Goal: Task Accomplishment & Management: Manage account settings

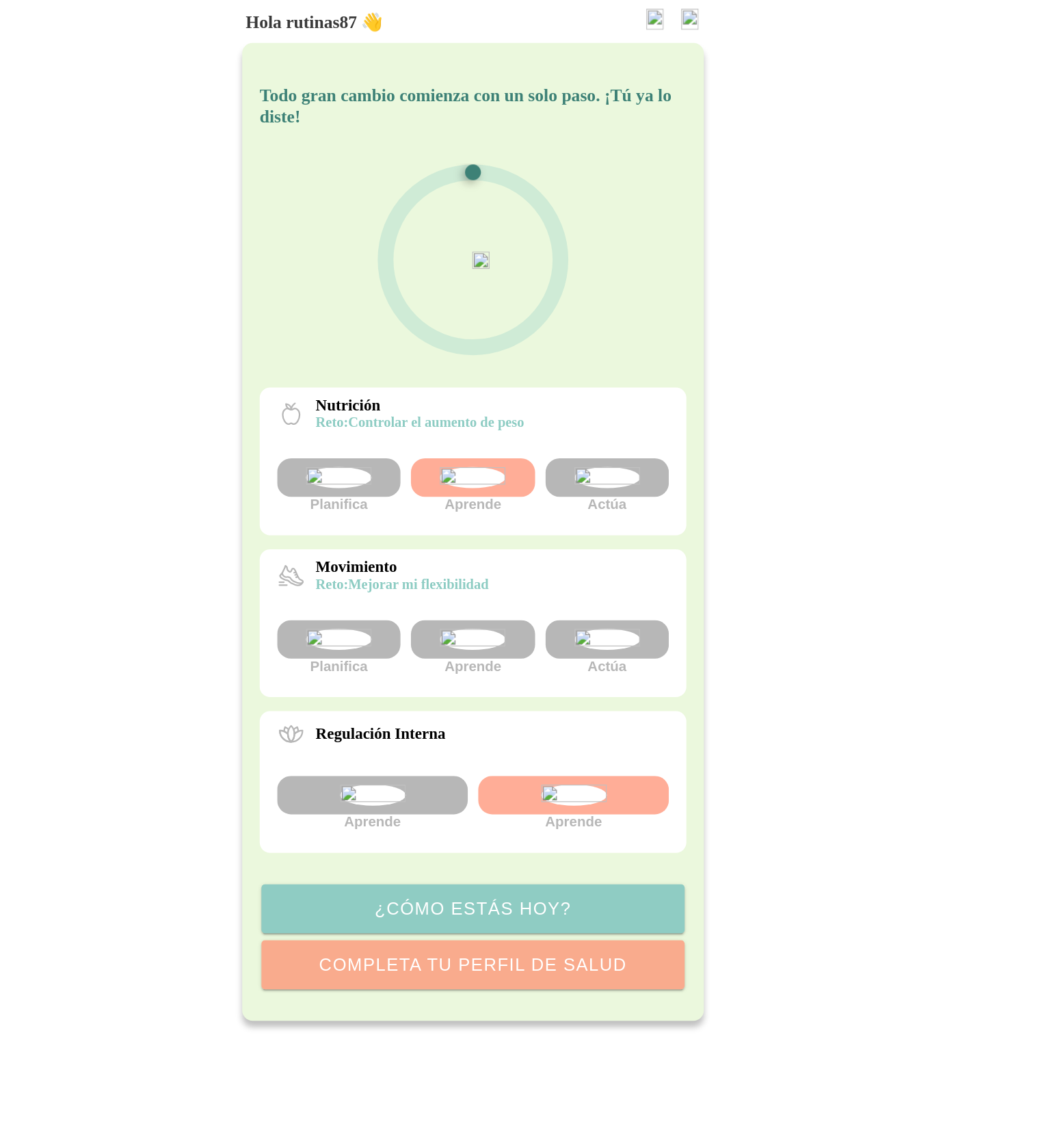
click at [679, 391] on div at bounding box center [637, 375] width 96 height 30
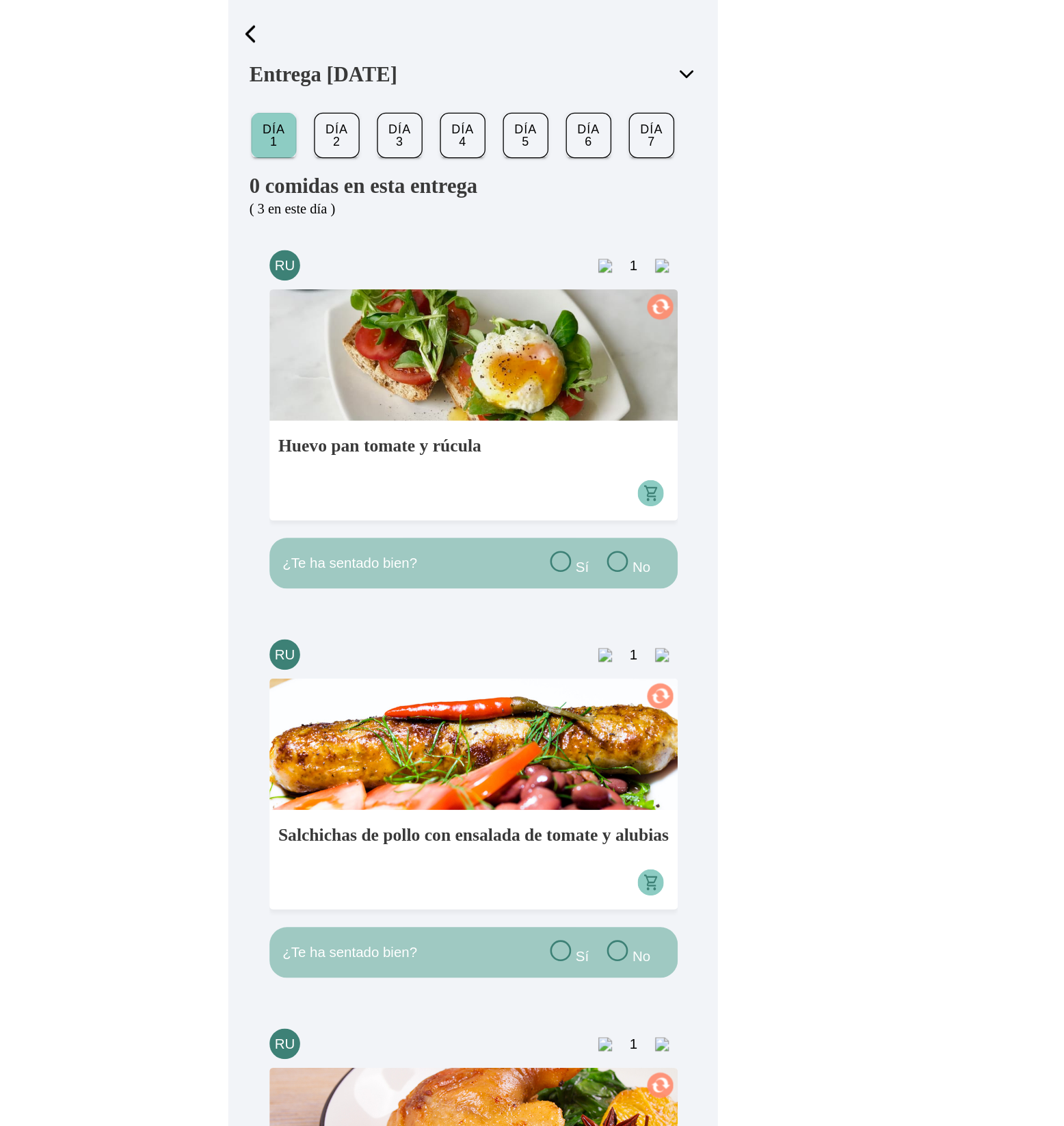
click at [363, 26] on span "button" at bounding box center [357, 28] width 20 height 20
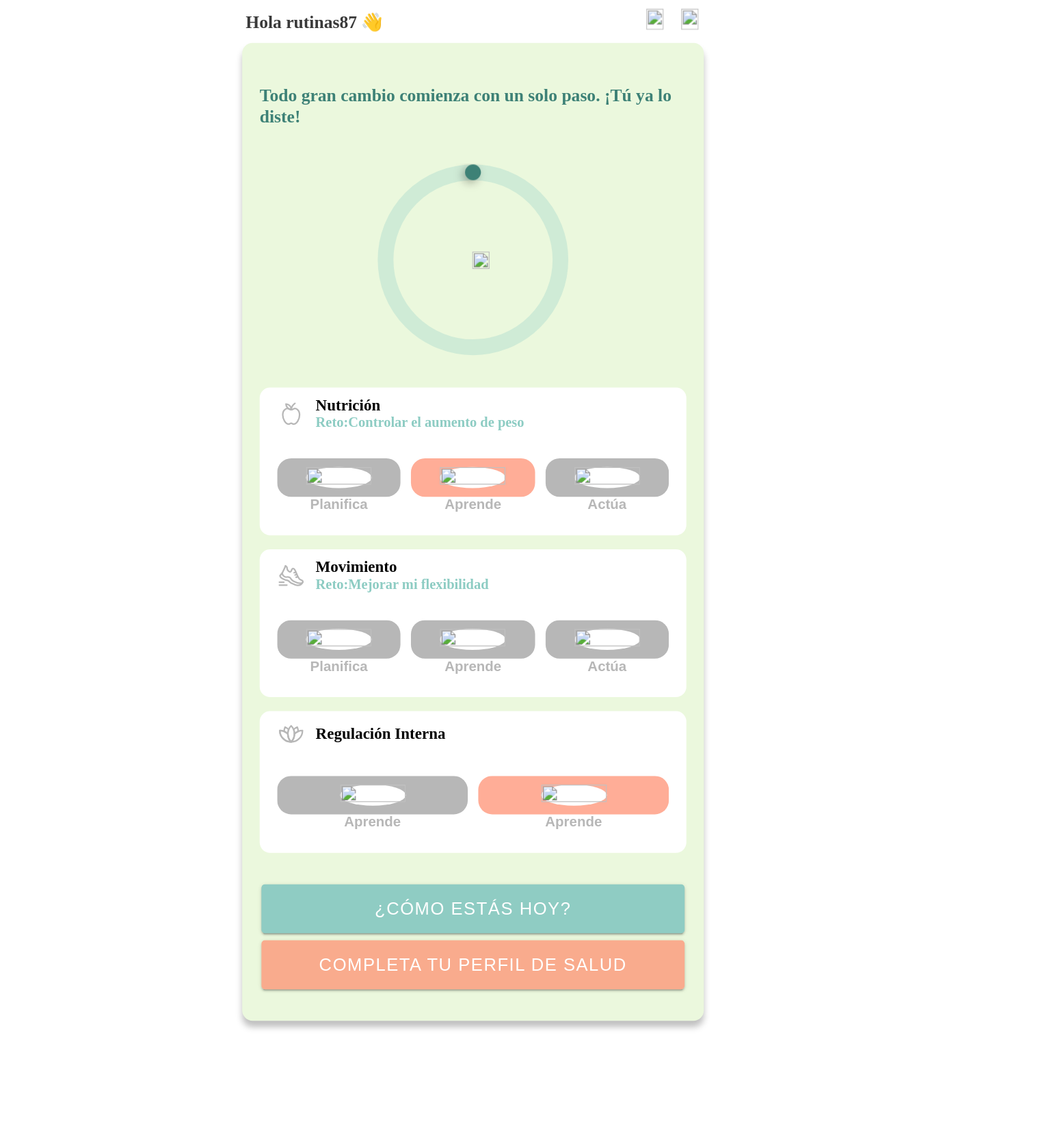
click at [541, 383] on img at bounding box center [532, 376] width 51 height 17
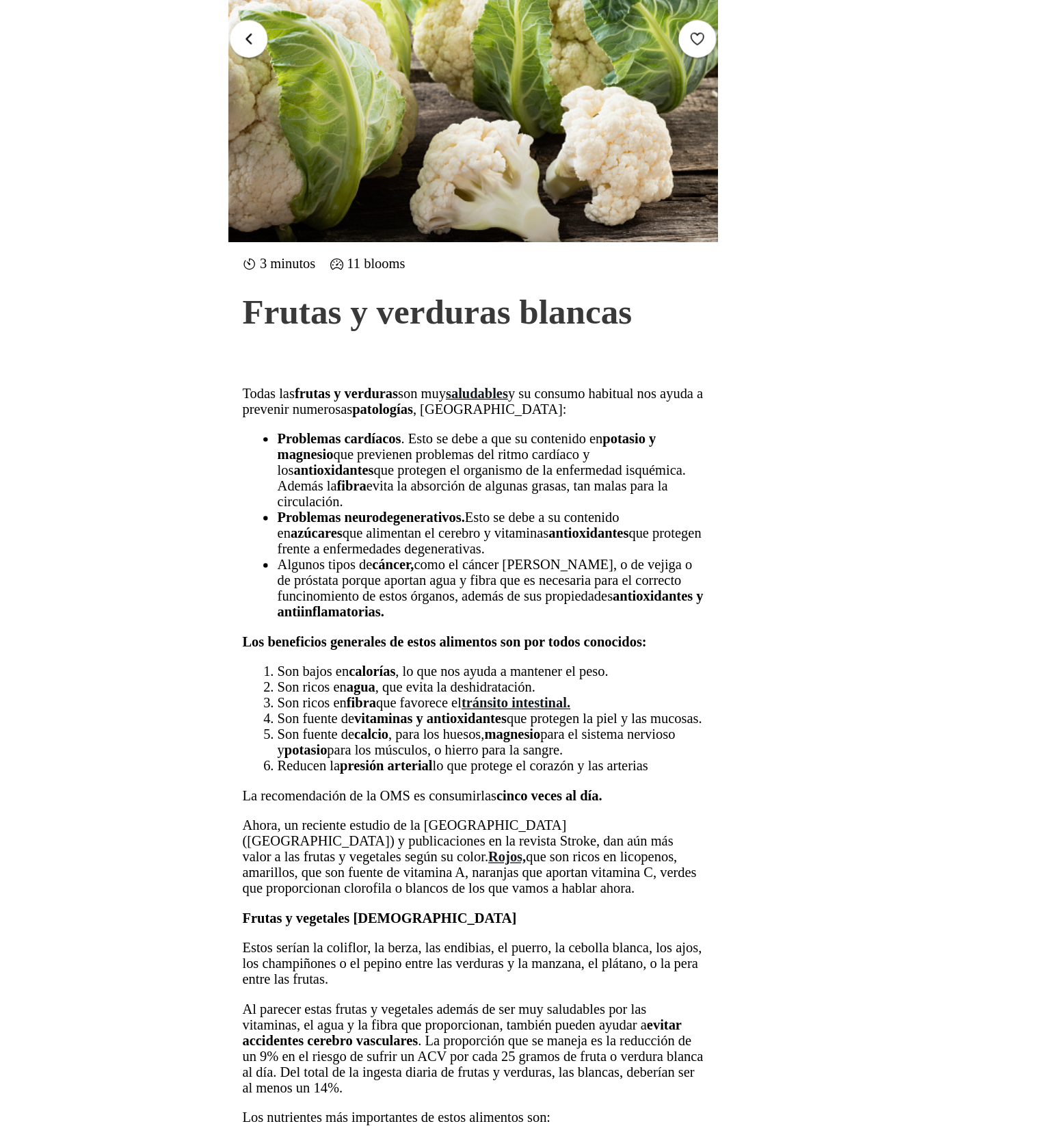
click at [359, 32] on span "button" at bounding box center [357, 32] width 13 height 13
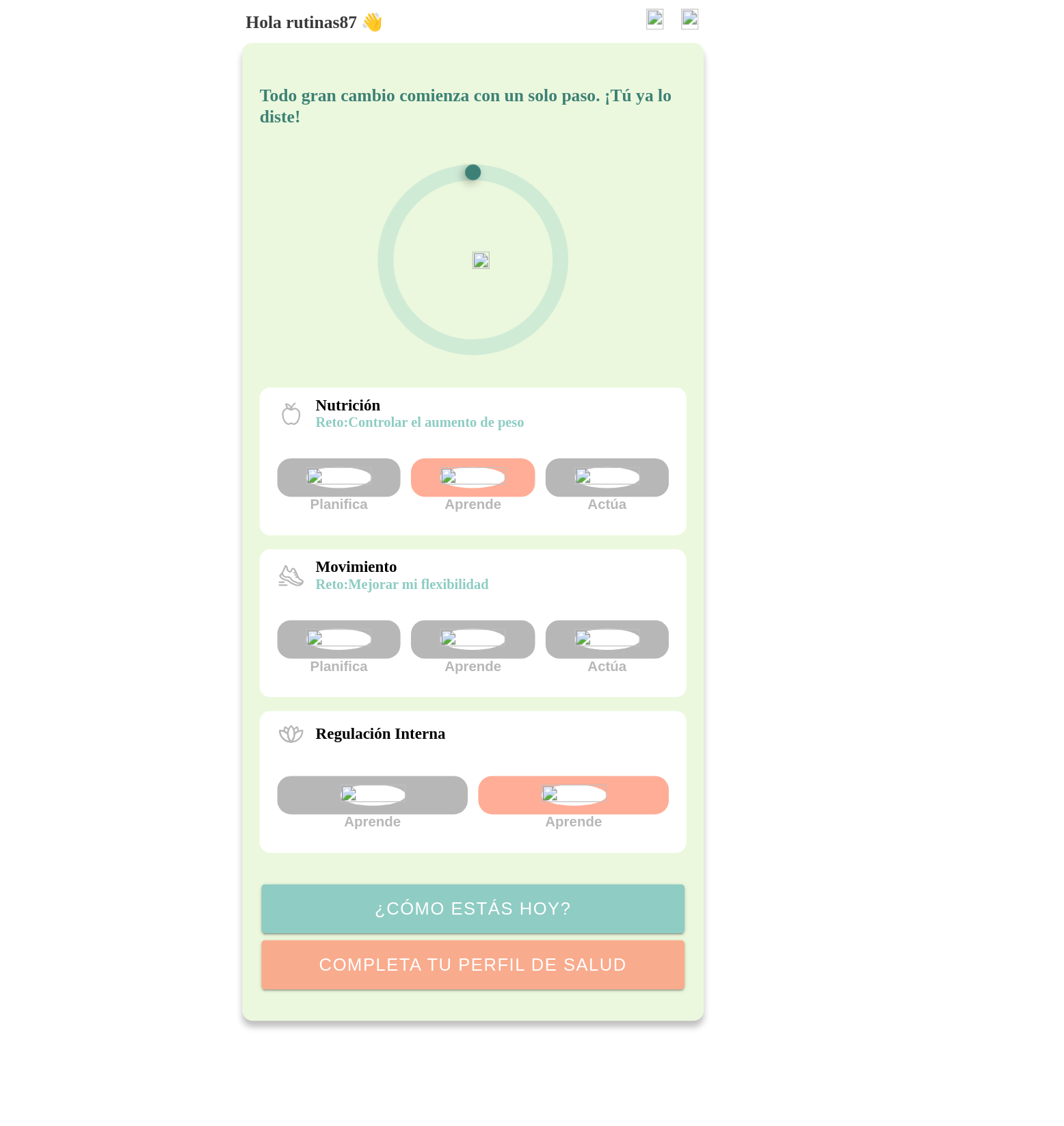
click at [430, 510] on img at bounding box center [427, 502] width 51 height 17
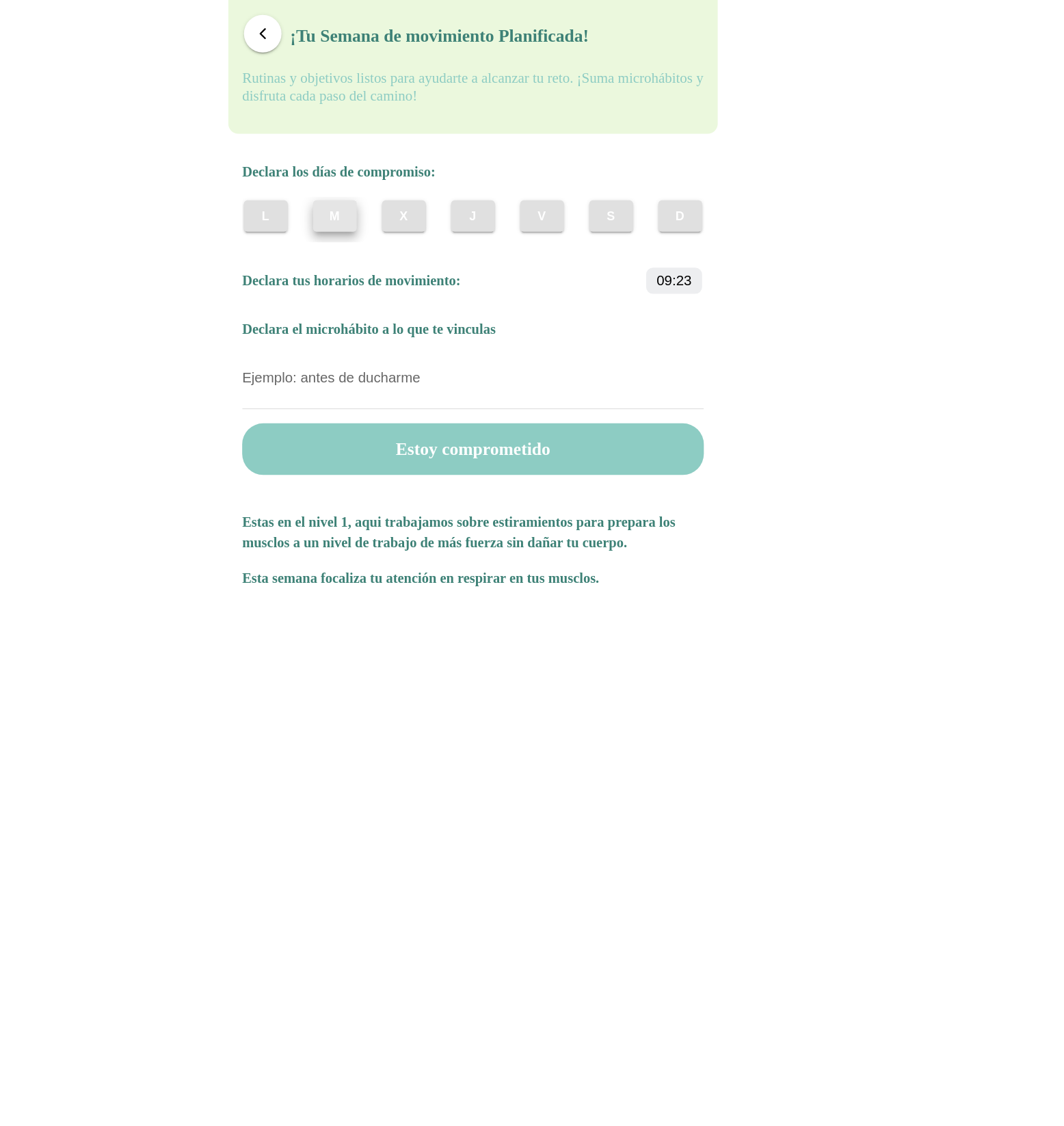
click at [0, 0] on slot "M" at bounding box center [0, 0] width 0 height 0
click at [511, 173] on div "L M X J V S D" at bounding box center [531, 174] width 361 height 36
click at [0, 0] on slot "J" at bounding box center [0, 0] width 0 height 0
click at [368, 28] on span "button" at bounding box center [368, 28] width 13 height 13
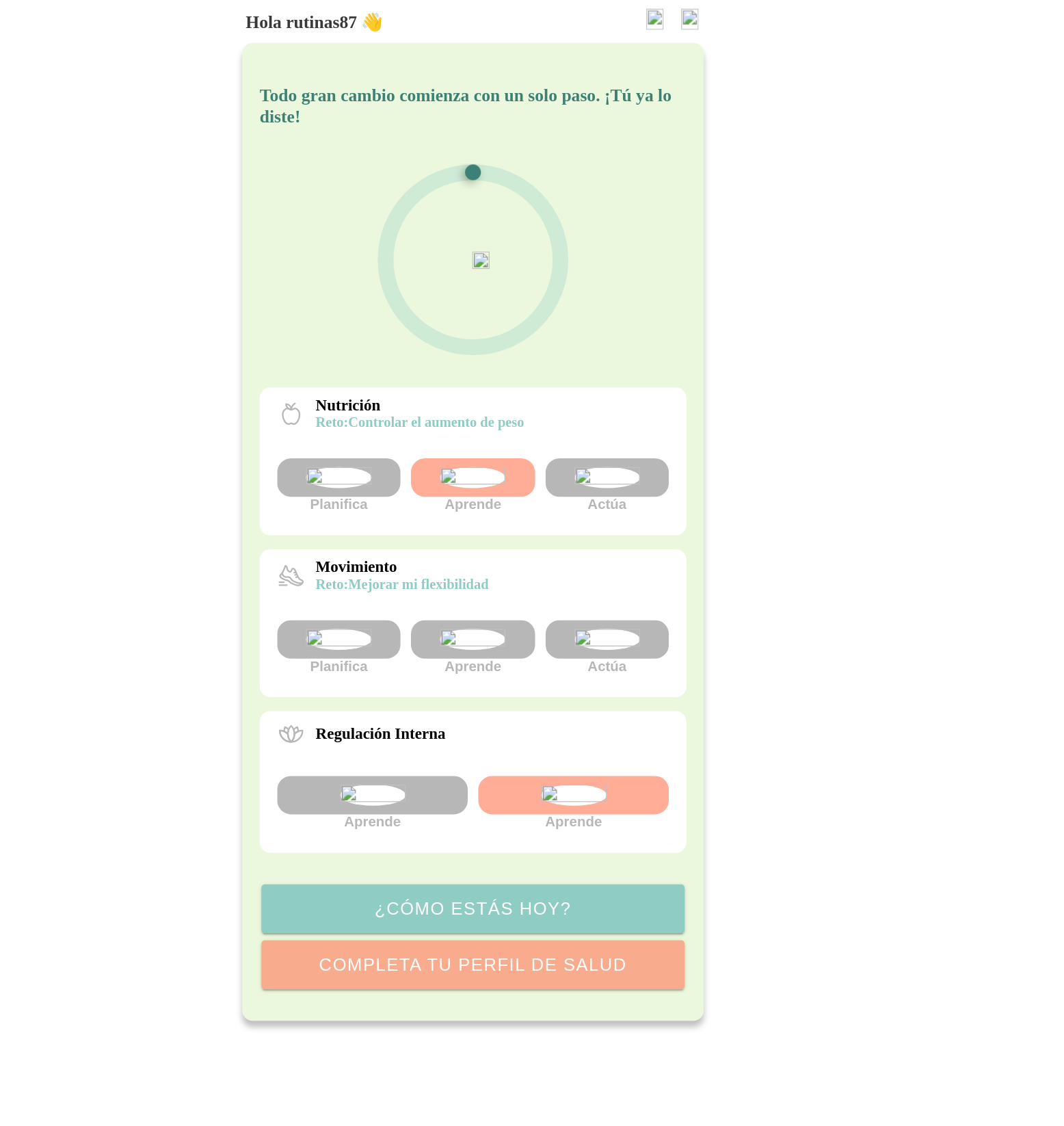
click at [551, 510] on img at bounding box center [532, 502] width 51 height 17
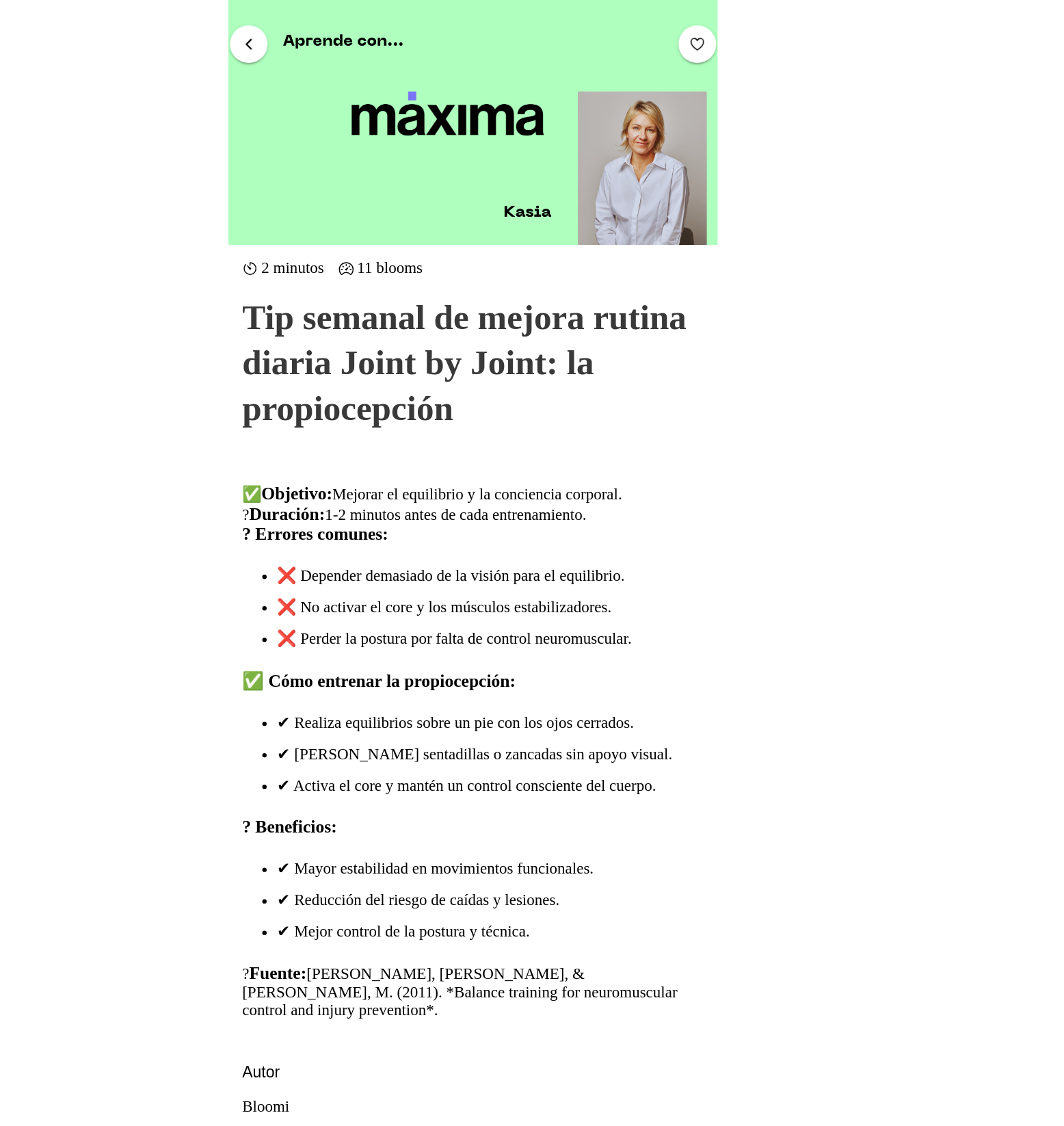
click at [352, 36] on span "button" at bounding box center [357, 34] width 13 height 13
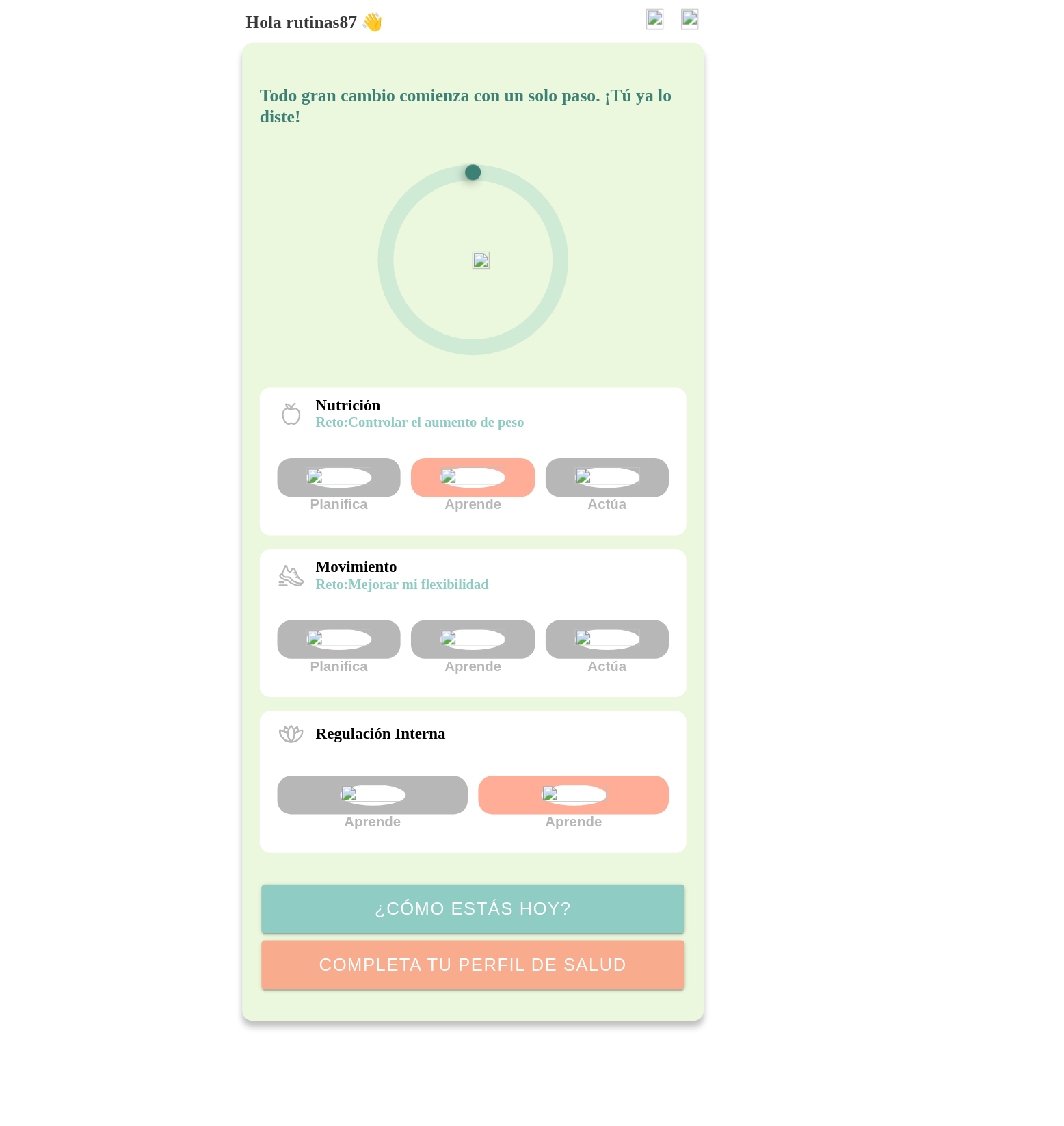
click at [617, 510] on img at bounding box center [637, 502] width 51 height 17
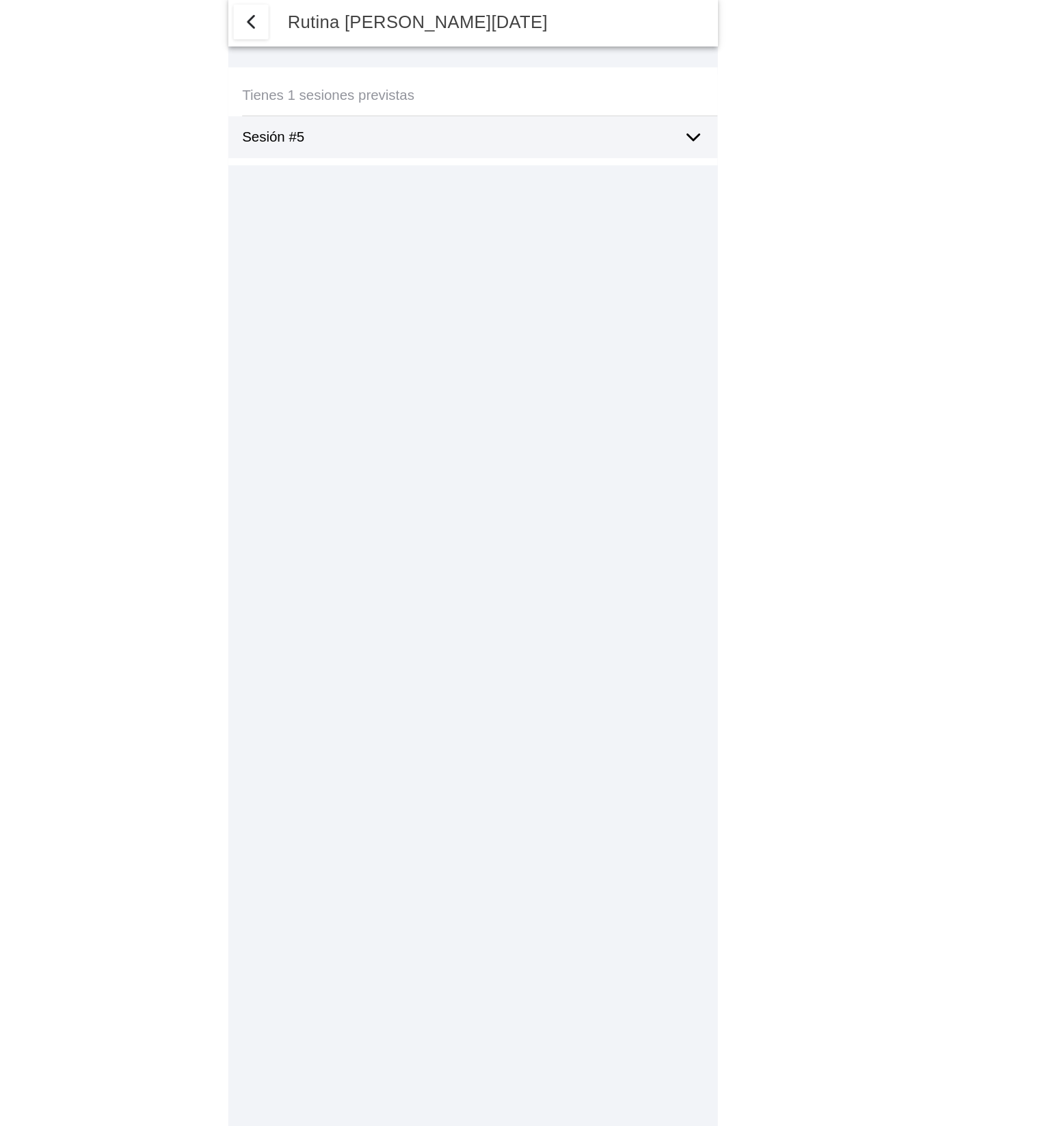
click at [642, 104] on ion-label "Sesión #5" at bounding box center [517, 108] width 334 height 12
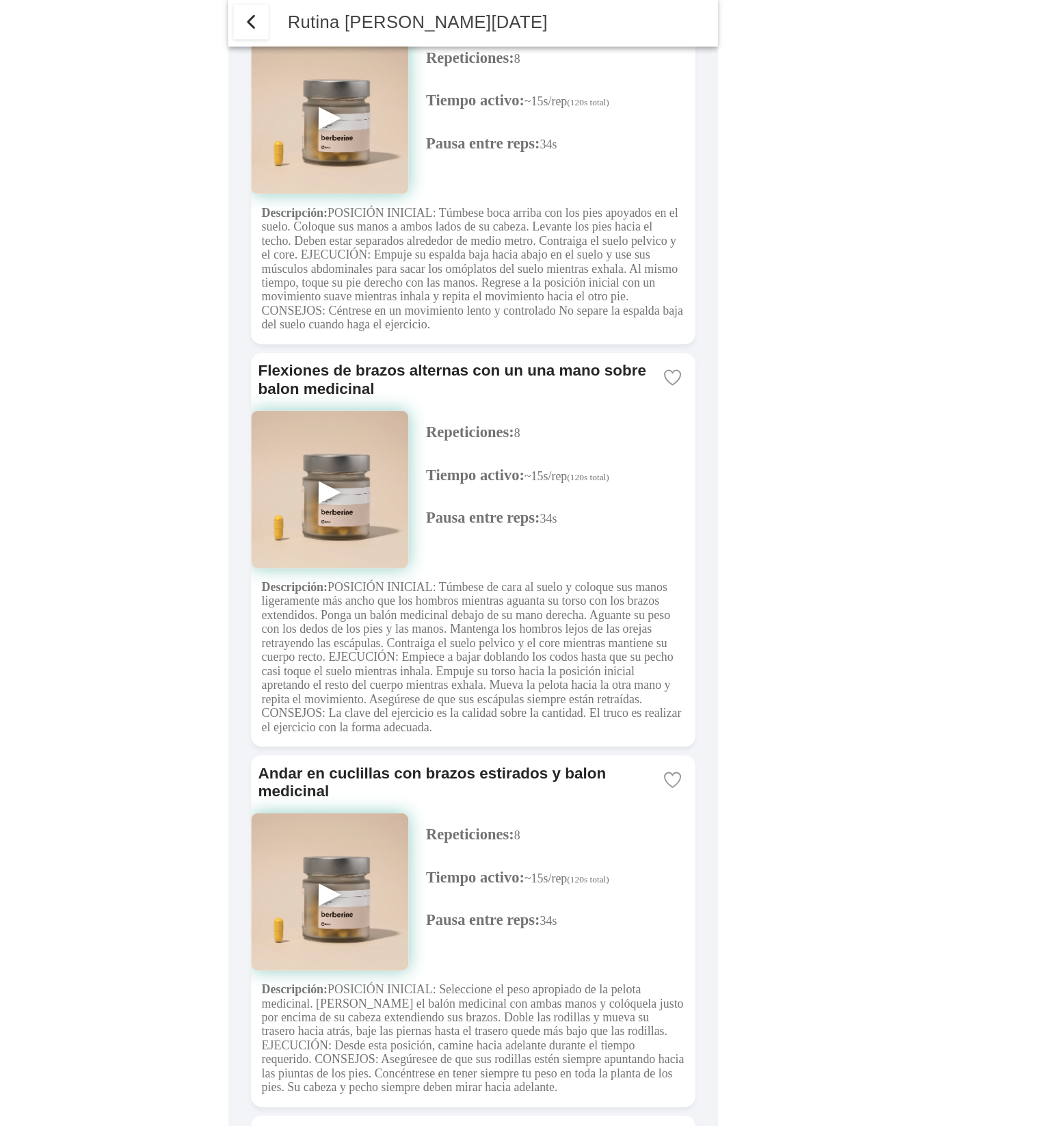
scroll to position [346, 0]
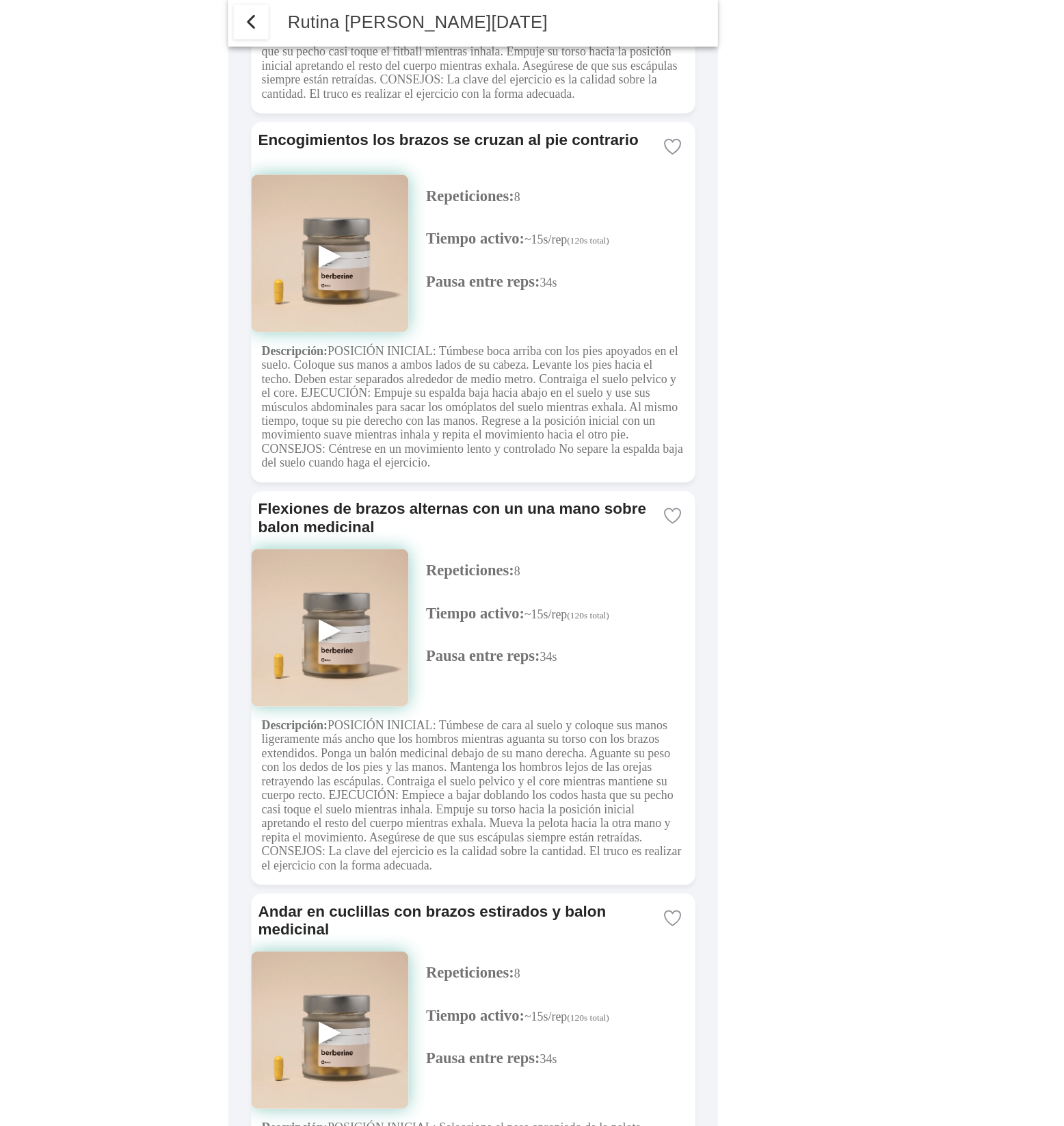
click at [418, 241] on img at bounding box center [420, 200] width 123 height 123
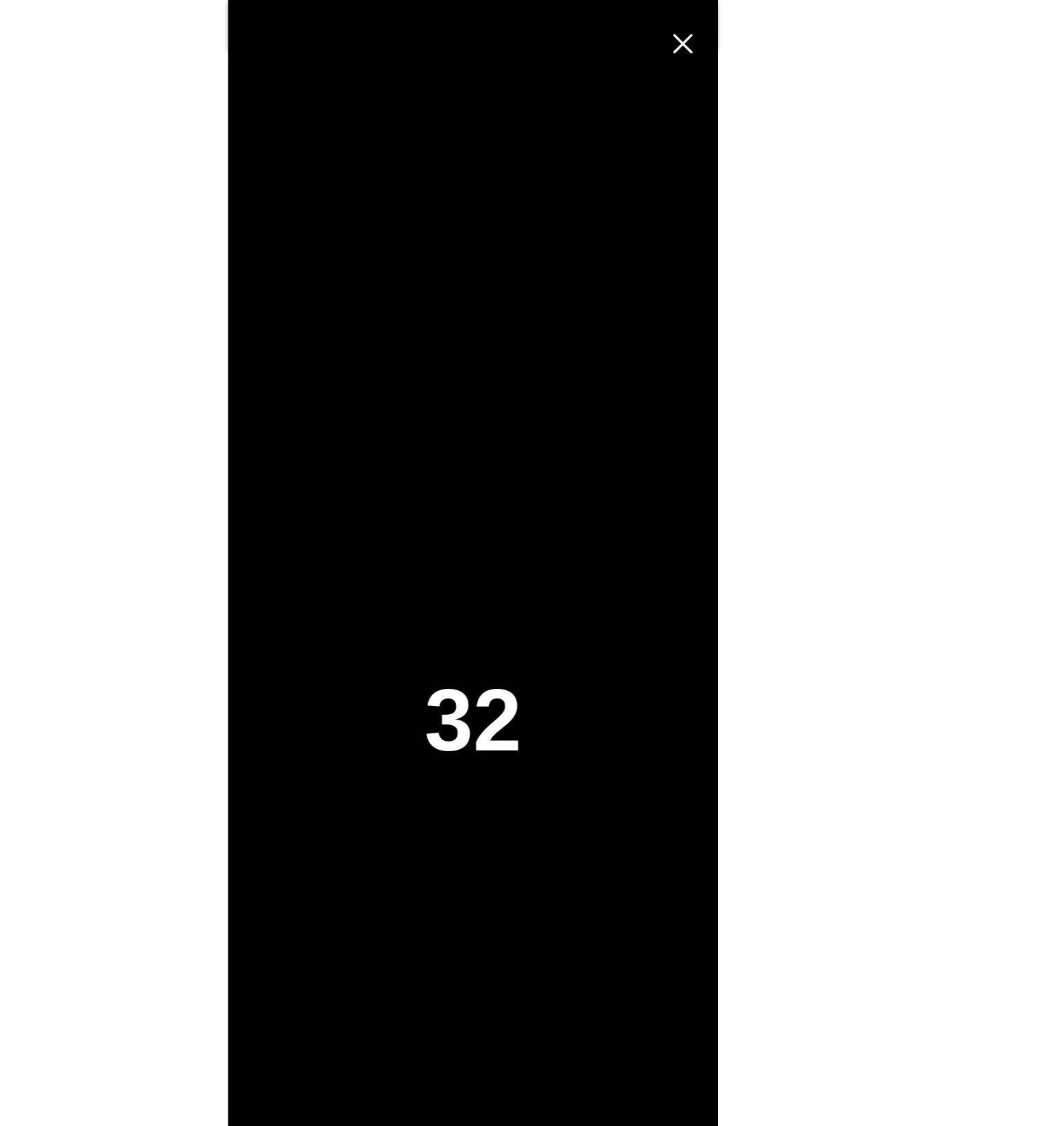
click at [696, 23] on span "Cerrar" at bounding box center [696, 34] width 30 height 30
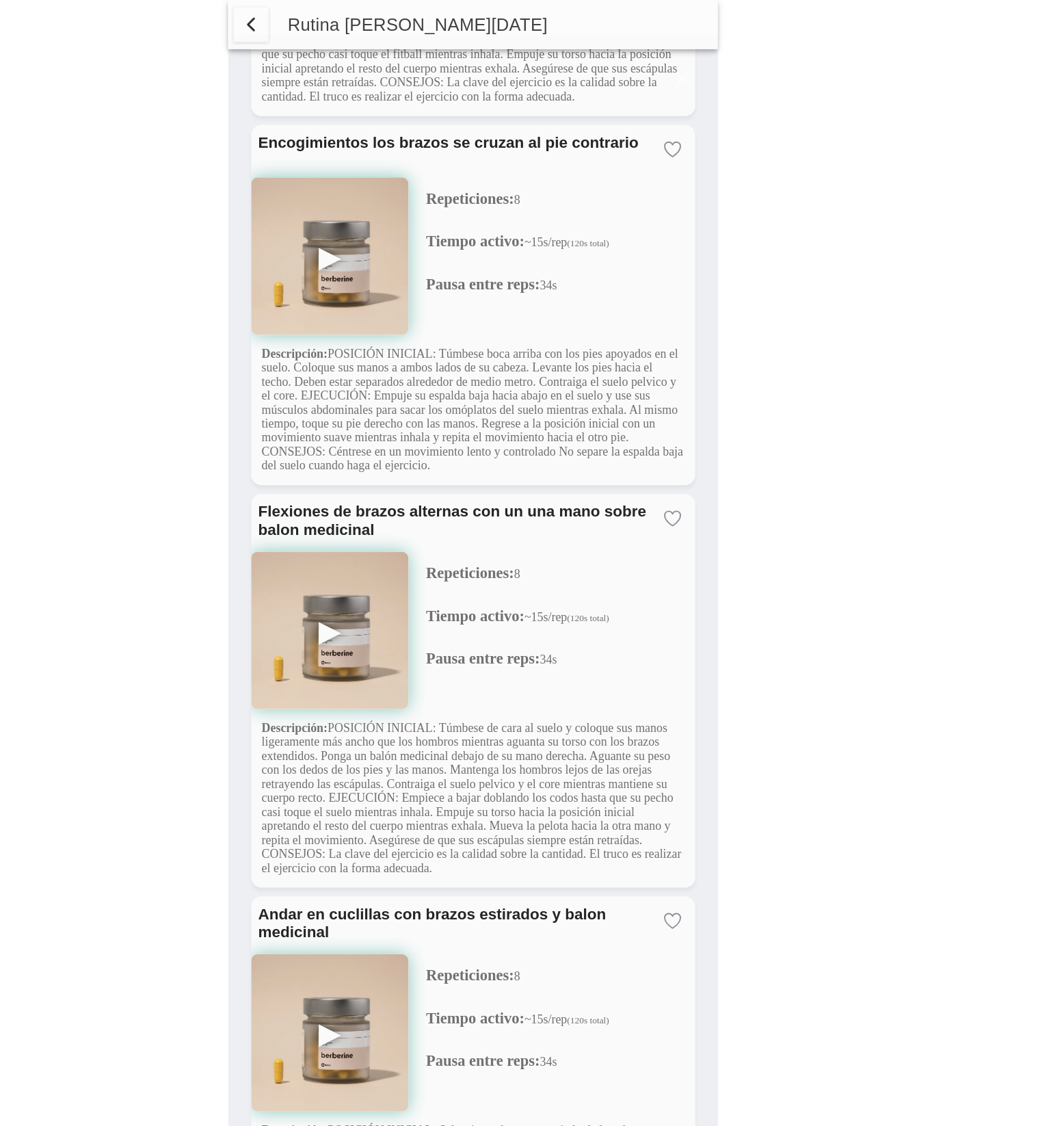
scroll to position [0, 0]
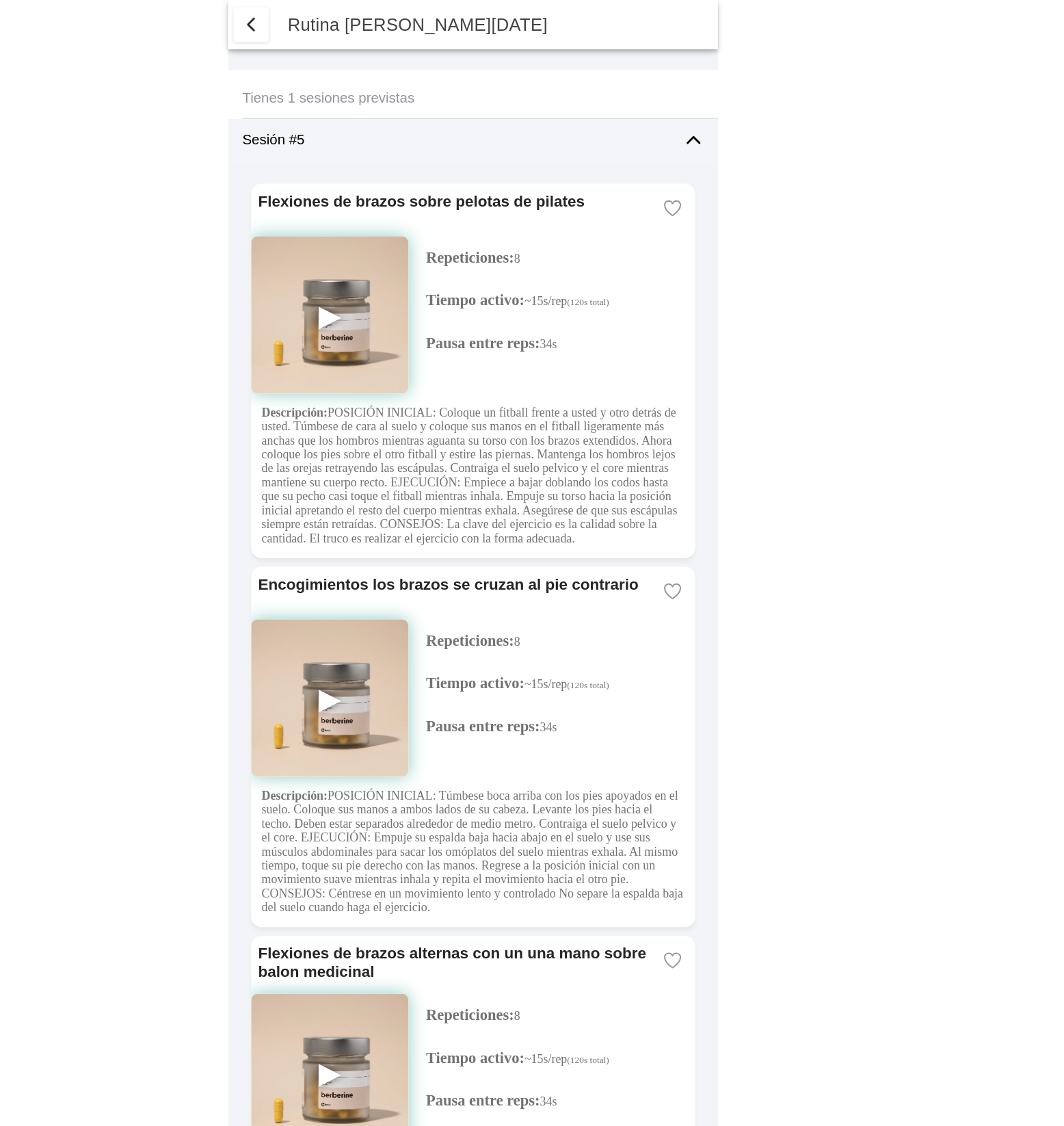
click at [357, 13] on span "button" at bounding box center [358, 19] width 17 height 17
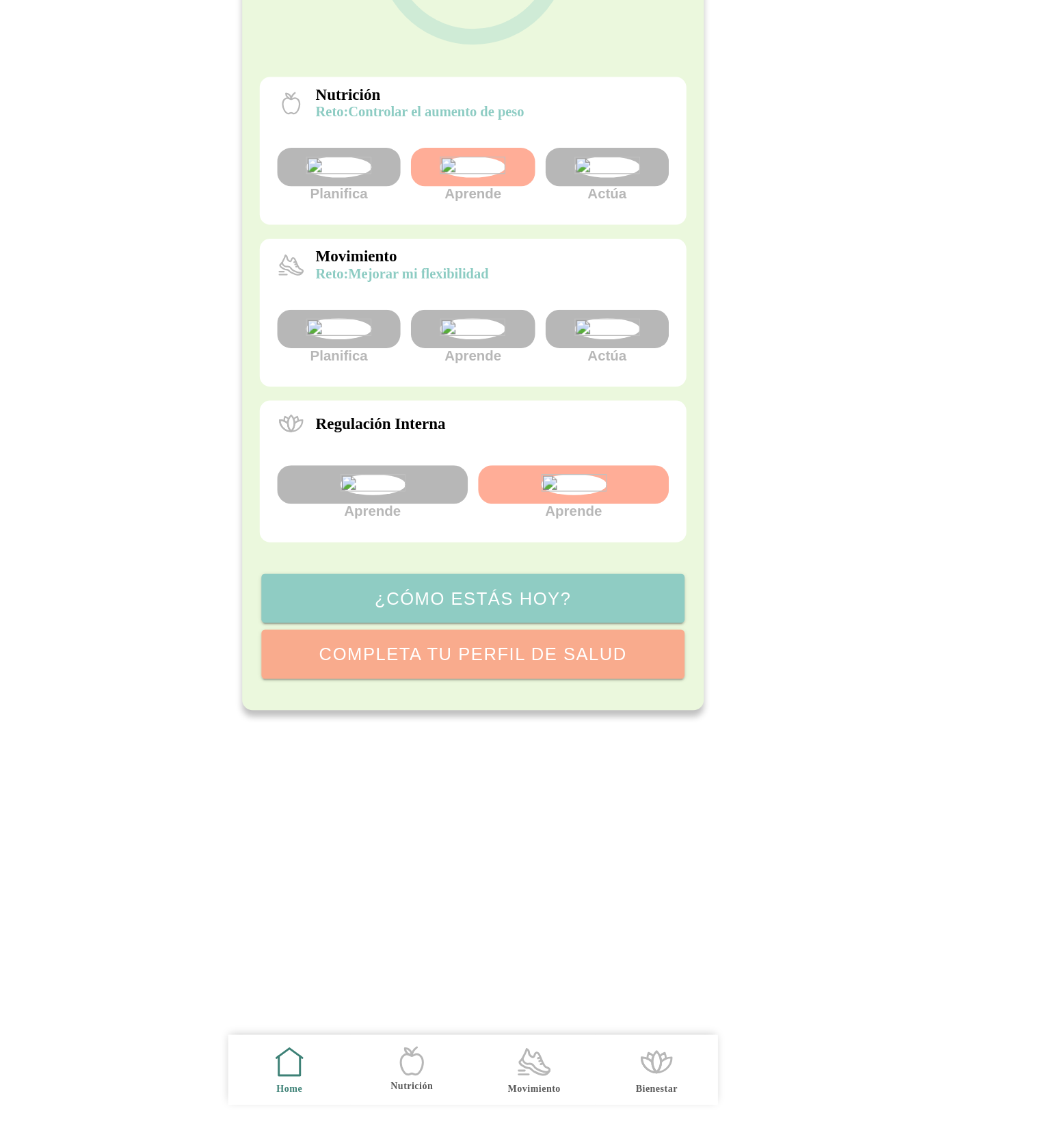
click at [581, 1080] on icon at bounding box center [581, 1077] width 21 height 11
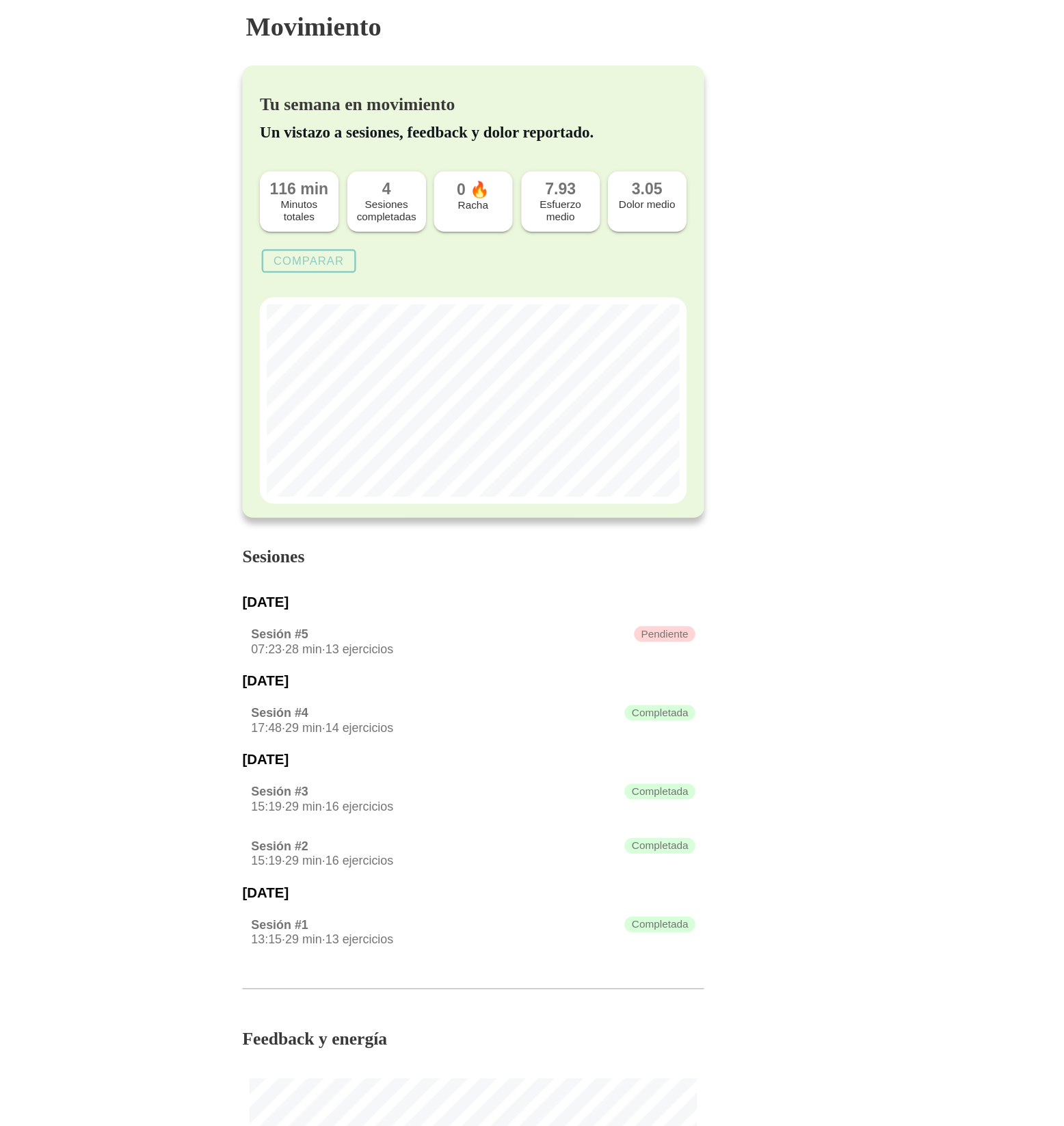
scroll to position [613, 0]
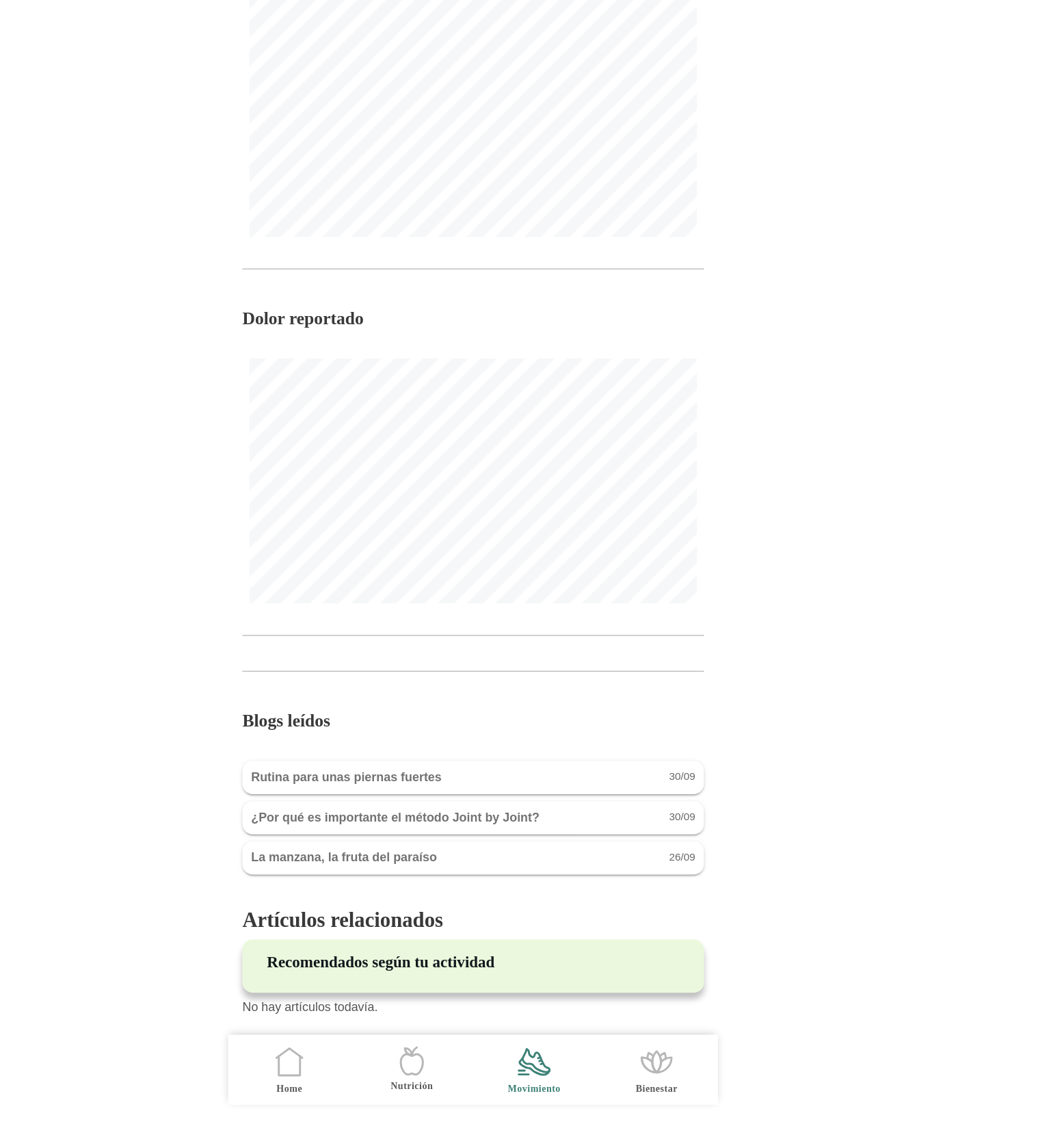
click at [386, 1077] on icon ".cls-1 { stroke-width: 0px; } .cls-1, .cls-2 { fill: none; } .cls-2 { stroke-li…" at bounding box center [388, 1075] width 28 height 28
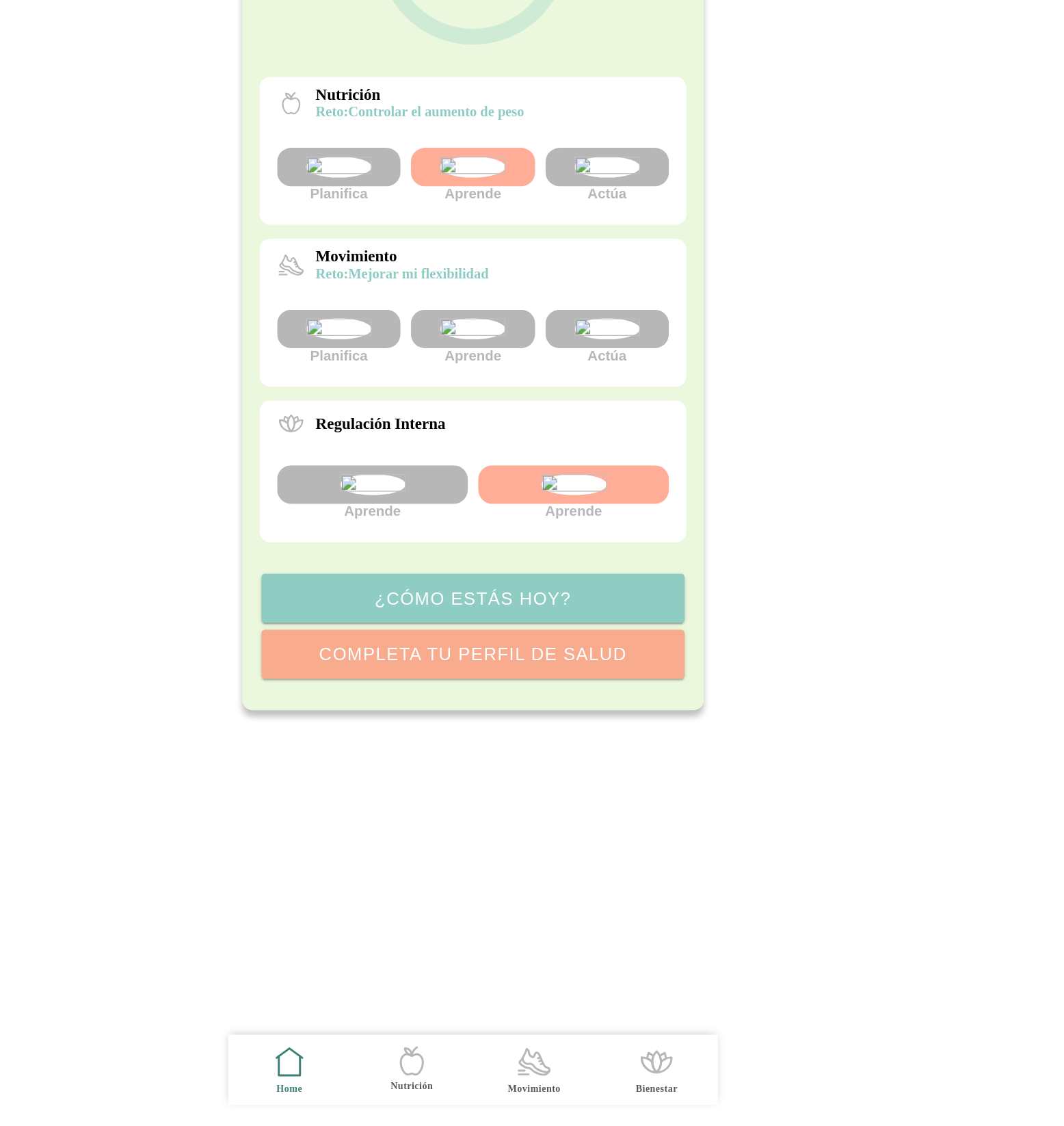
click at [648, 510] on img at bounding box center [637, 502] width 51 height 17
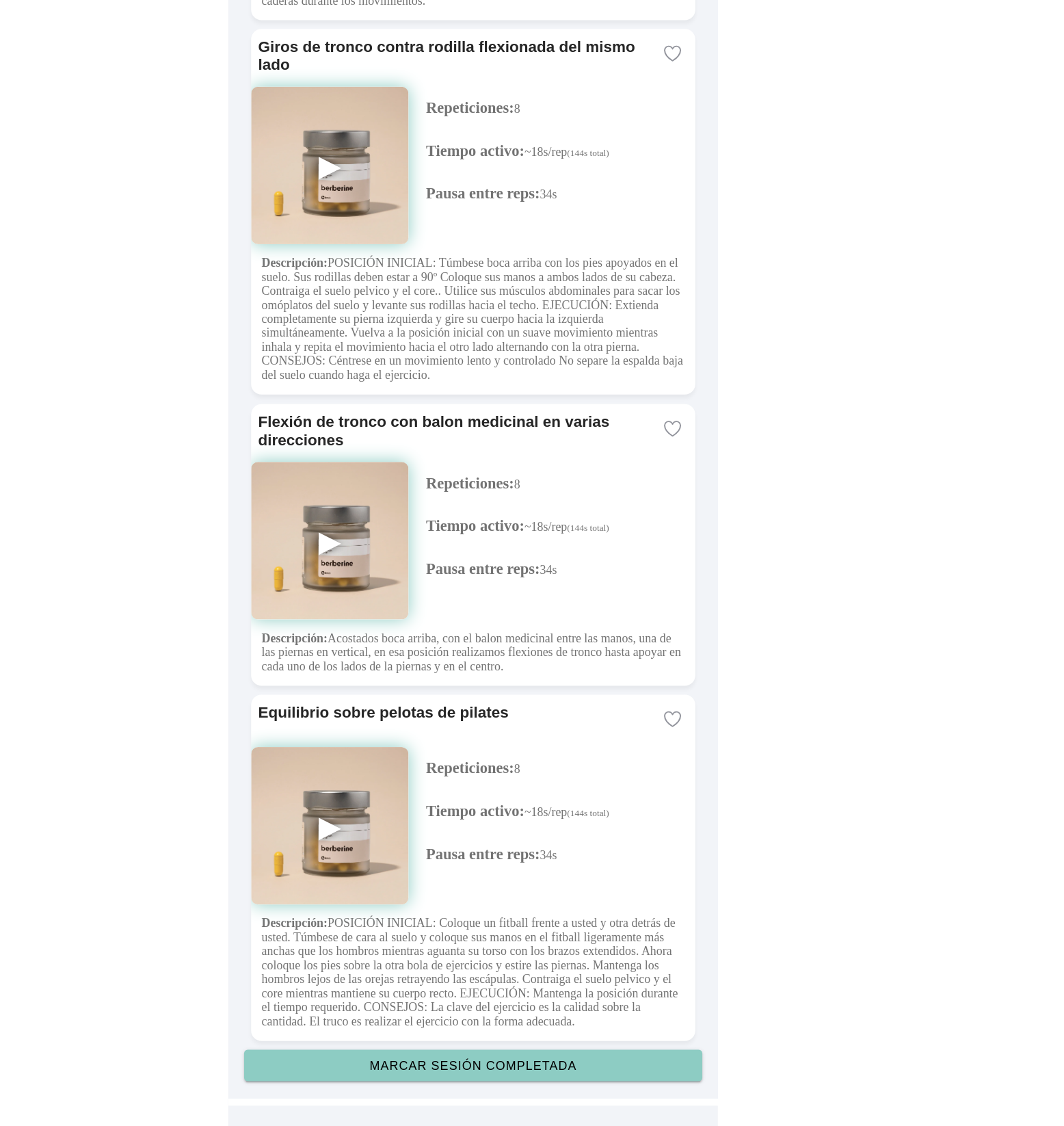
scroll to position [3109, 0]
click at [0, 0] on slot "Marcar sesión completada" at bounding box center [0, 0] width 0 height 0
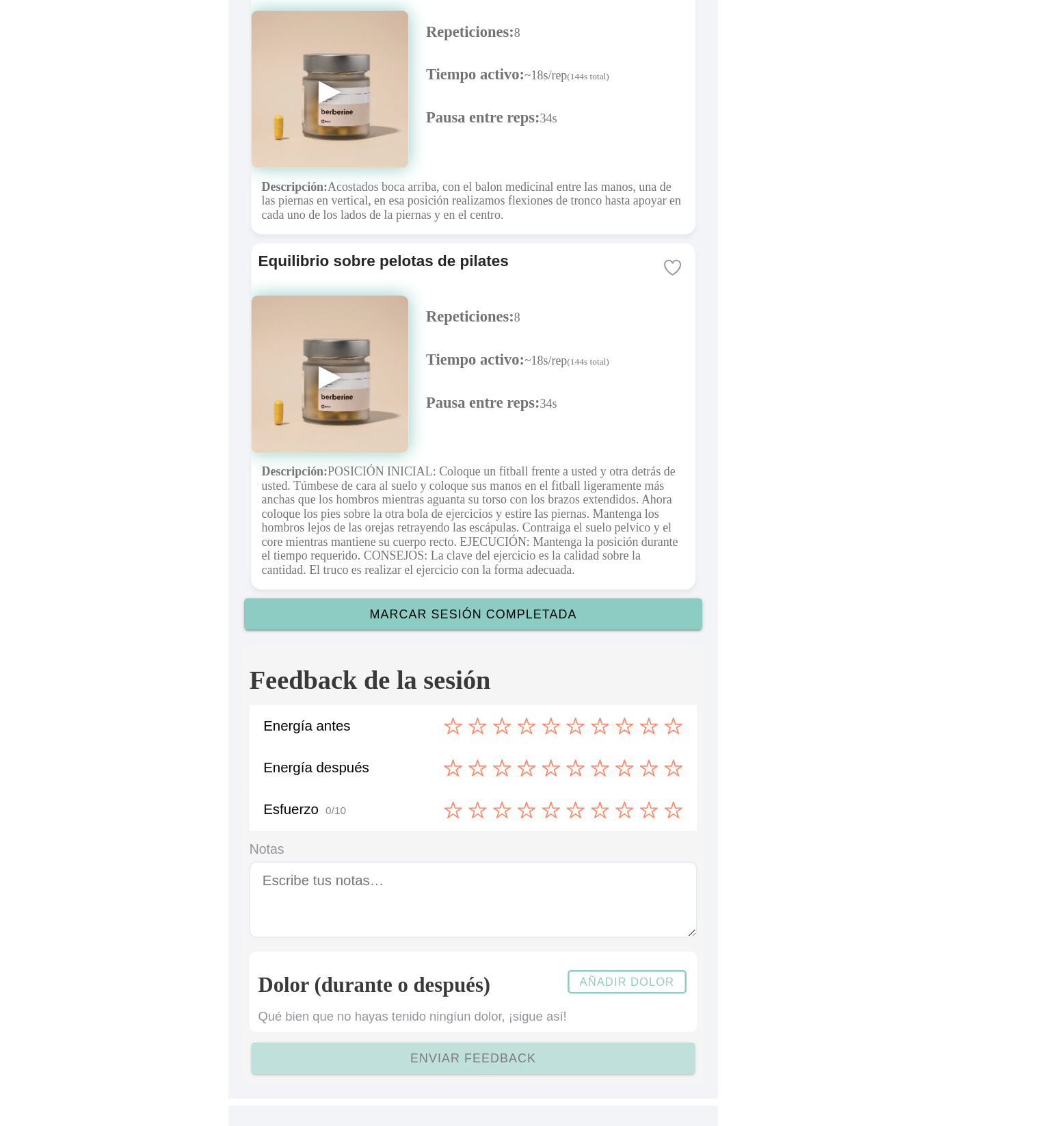
scroll to position [3463, 0]
click at [534, 813] on icon at bounding box center [535, 813] width 15 height 15
click at [648, 847] on icon at bounding box center [650, 845] width 15 height 15
click at [539, 880] on icon at bounding box center [535, 878] width 15 height 15
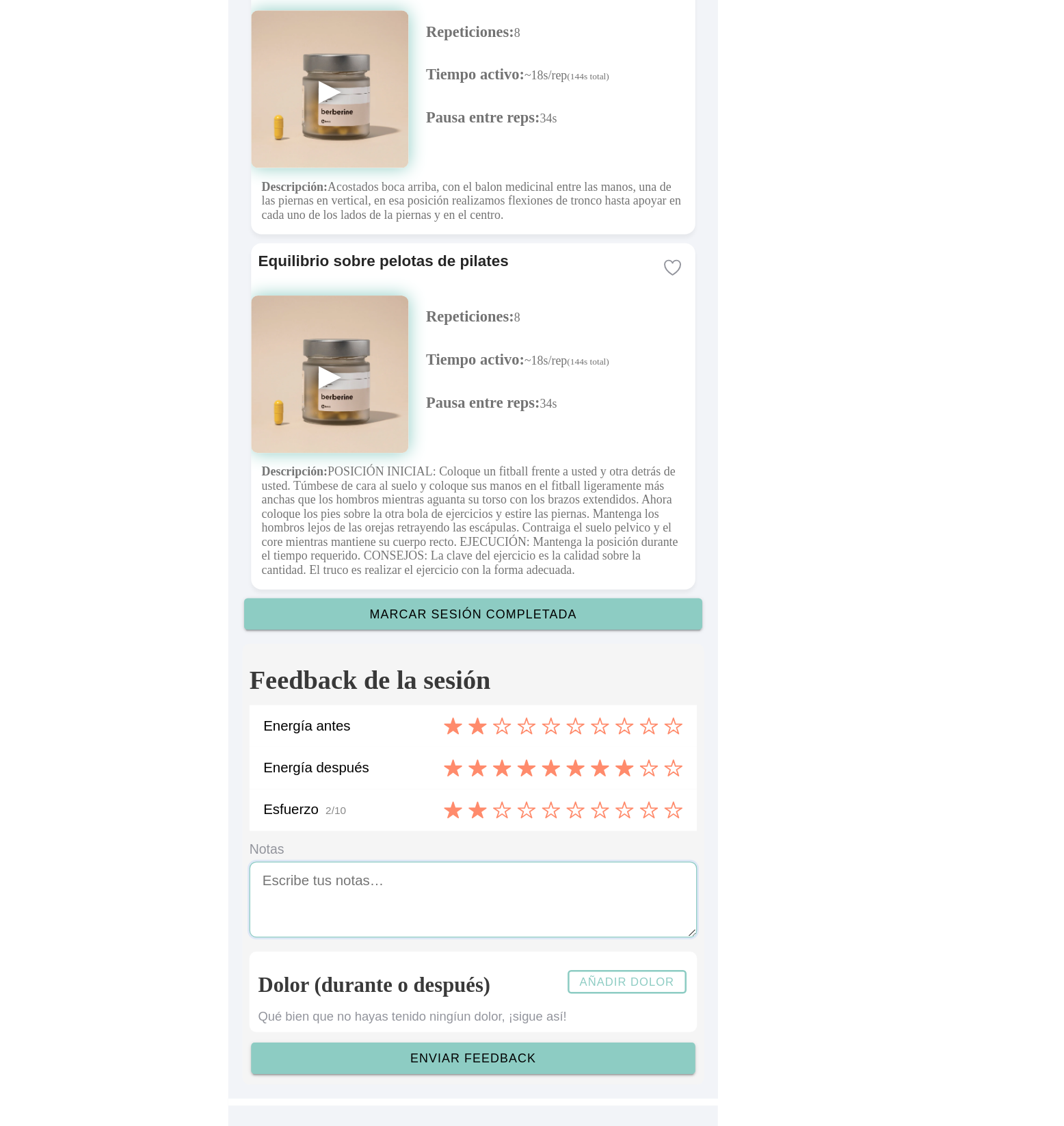
click at [447, 947] on textarea at bounding box center [531, 948] width 350 height 60
click at [663, 998] on div "Dolor (durante o después) Añadir dolor" at bounding box center [532, 1012] width 336 height 34
type textarea "hkghjgvjkh"
click at [658, 1005] on button "Añadir dolor" at bounding box center [651, 1012] width 93 height 18
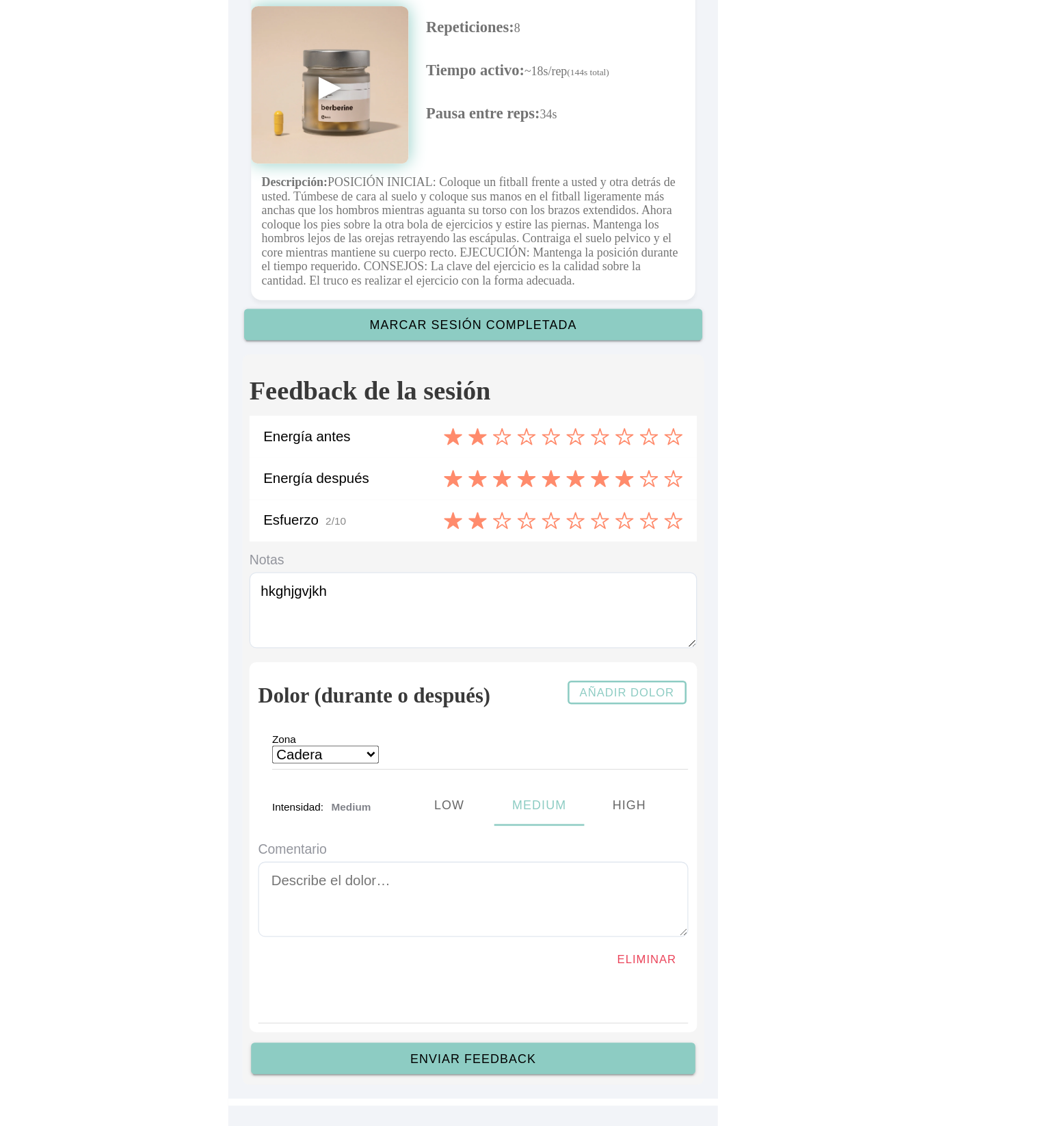
scroll to position [3690, 0]
click at [0, 0] on slot "Eliminar" at bounding box center [0, 0] width 0 height 0
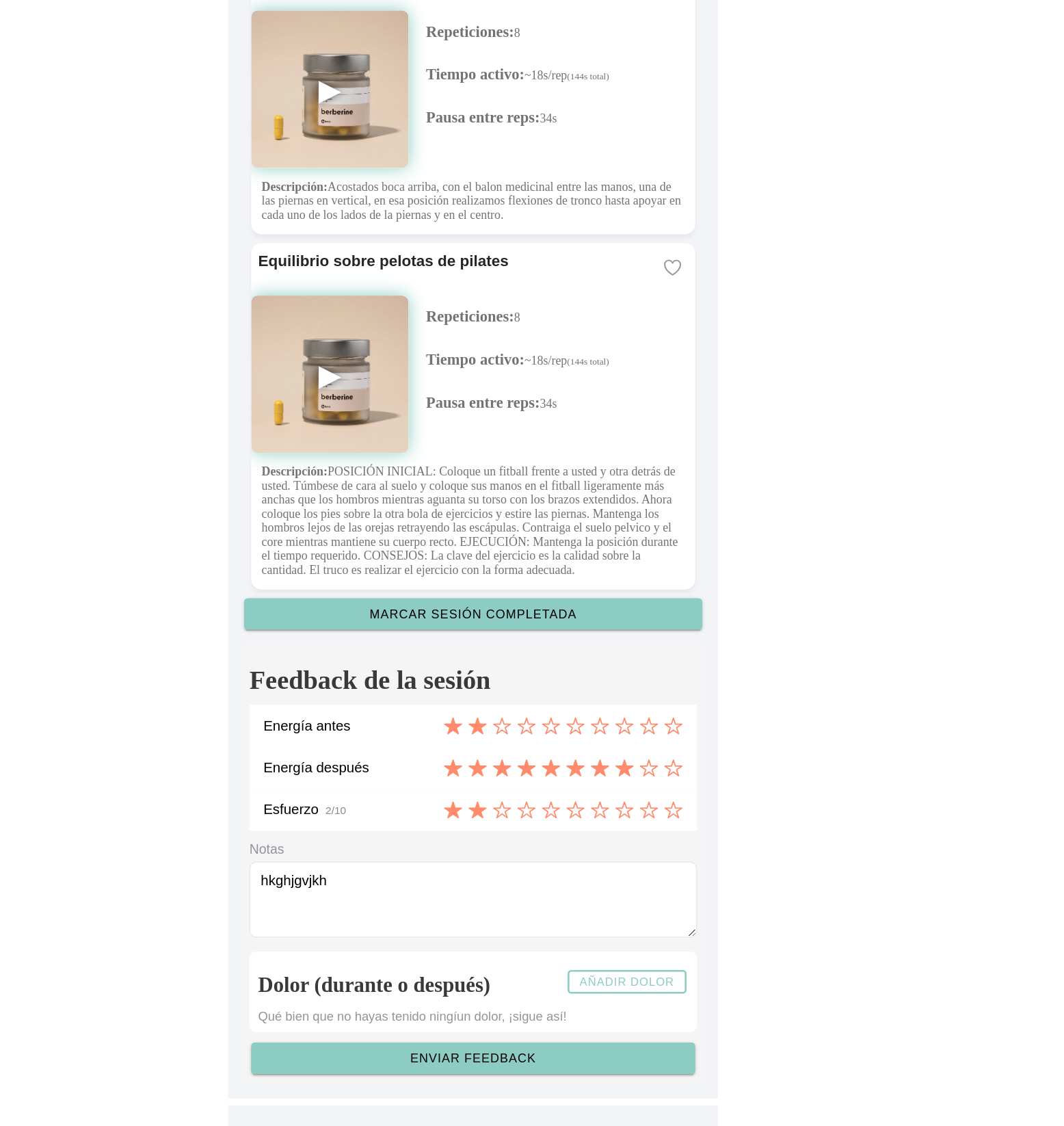
click at [0, 0] on slot "Enviar feedback" at bounding box center [0, 0] width 0 height 0
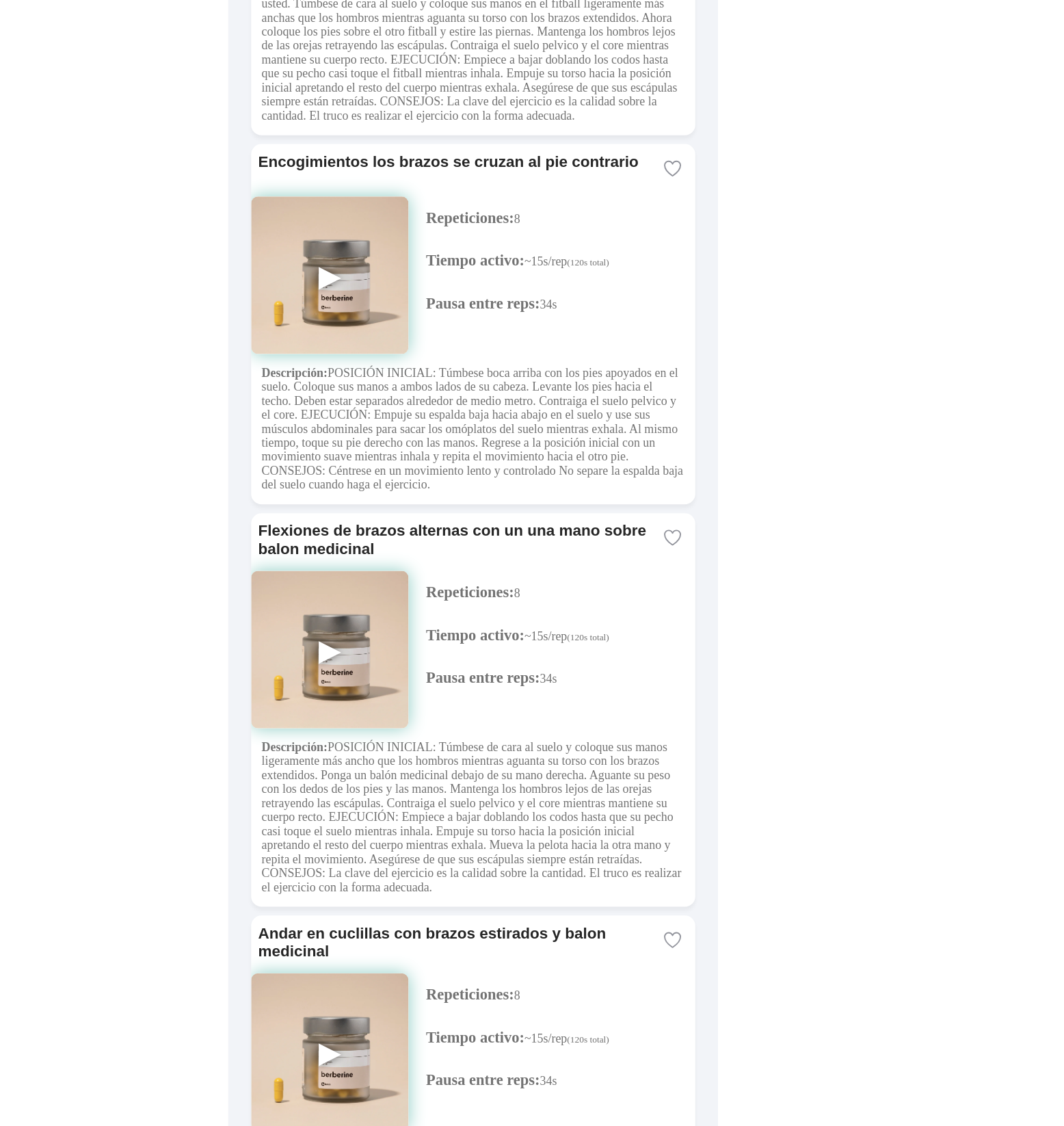
scroll to position [0, 0]
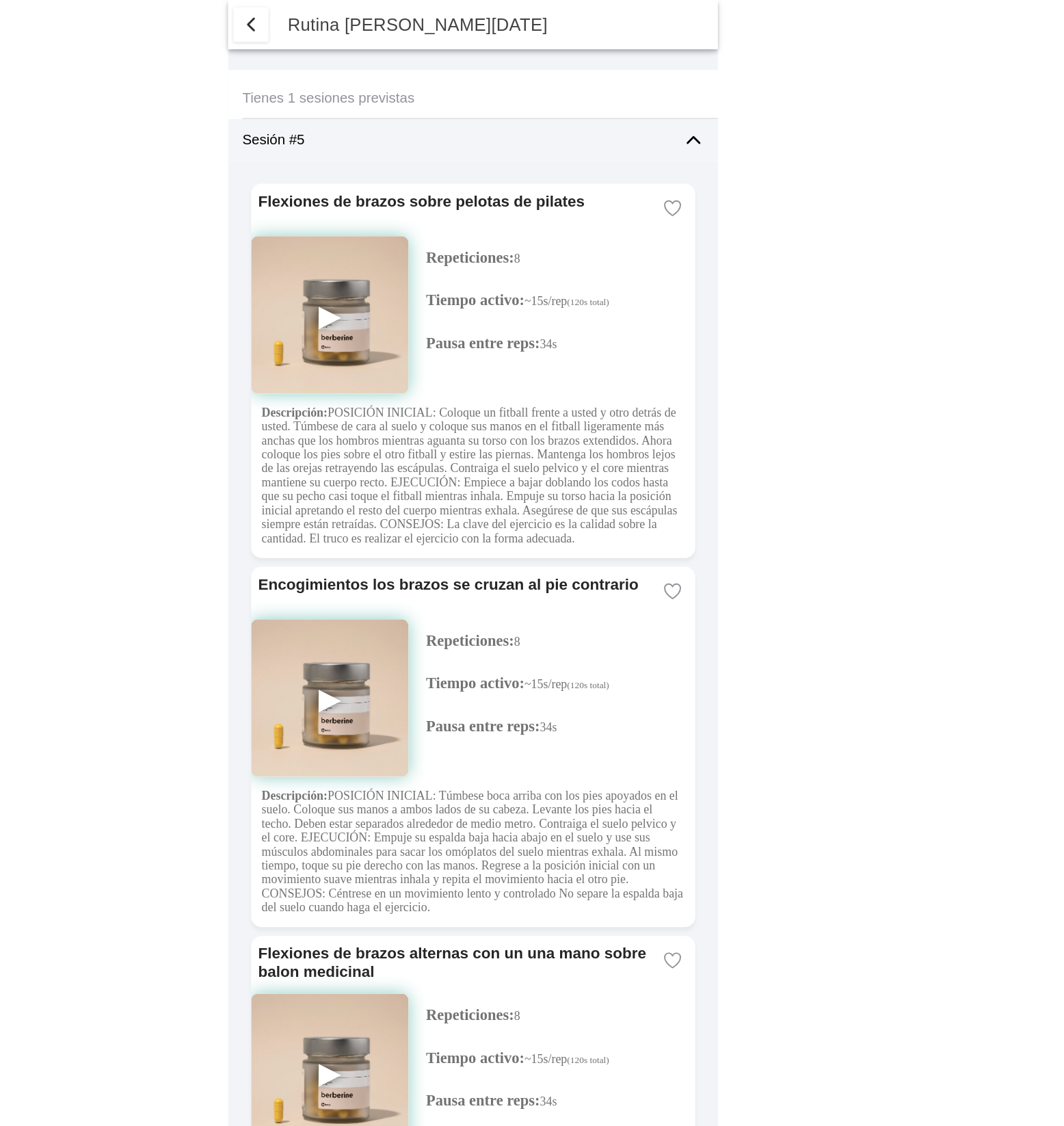
click at [359, 11] on span "button" at bounding box center [358, 19] width 17 height 17
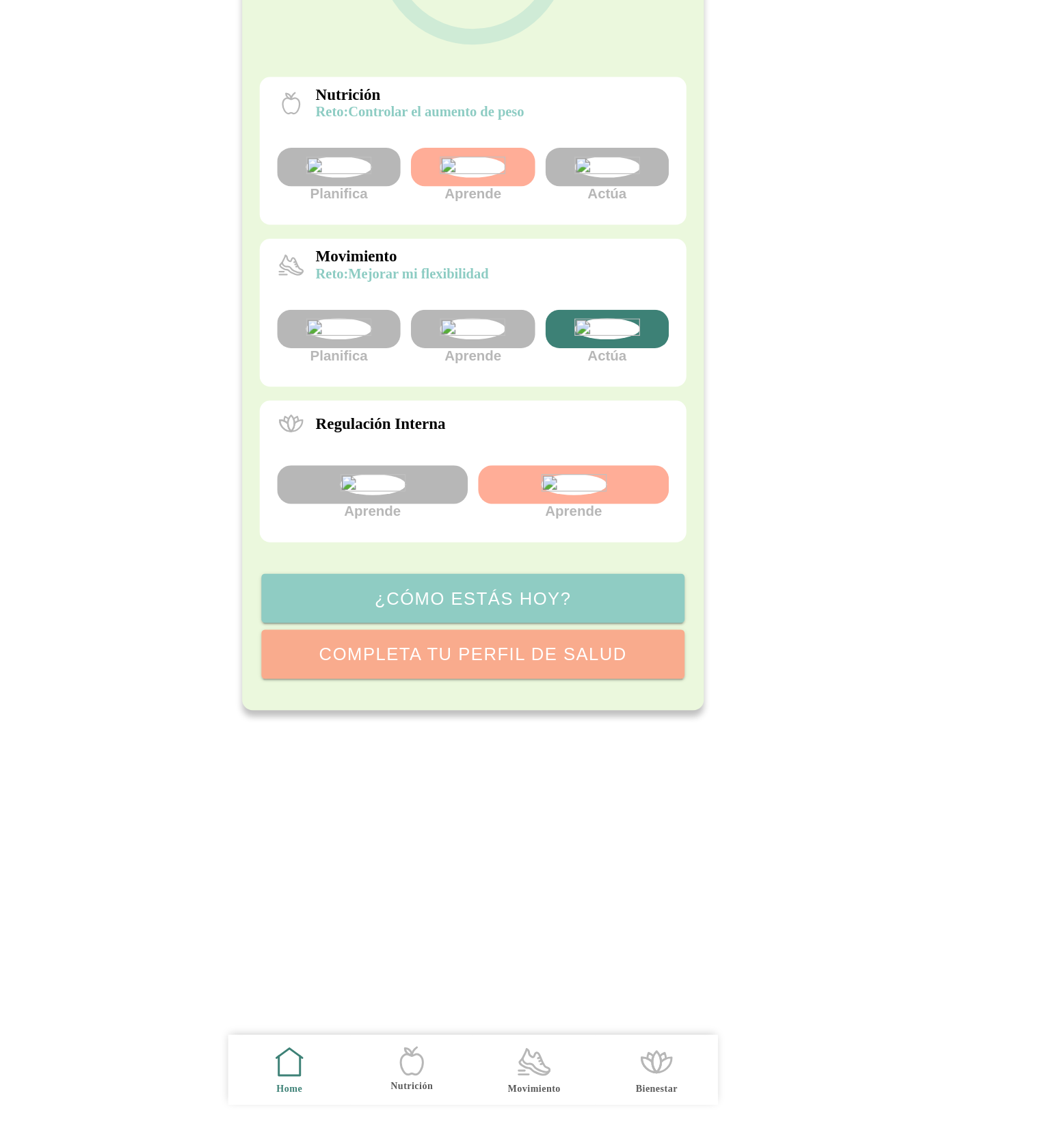
click at [587, 1071] on icon ".cls-1 { stroke-width: 0px; } .cls-1, .cls-2 { fill: none; } .cls-2 { stroke-li…" at bounding box center [579, 1075] width 28 height 28
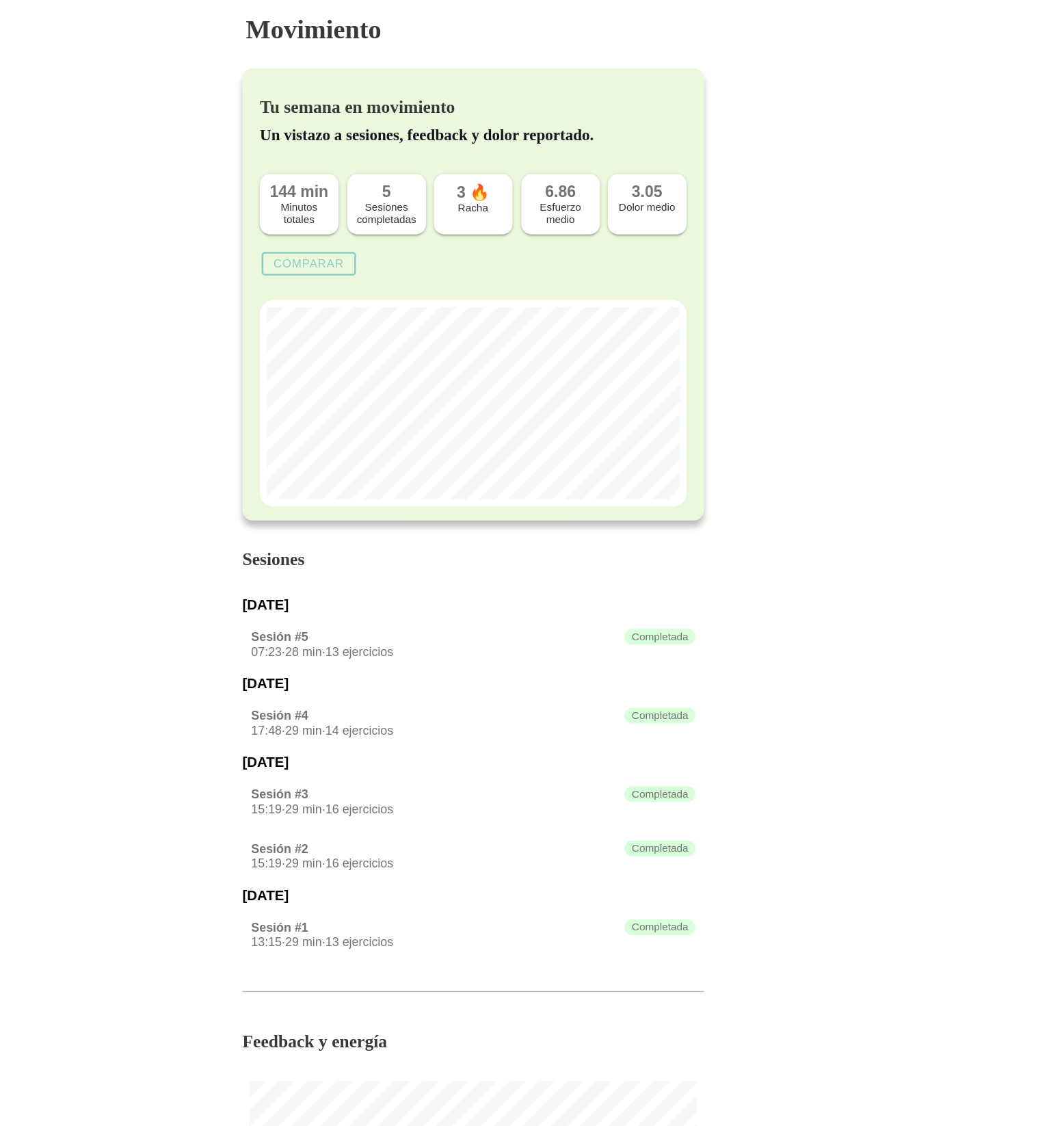
click at [0, 0] on slot "Comparar" at bounding box center [0, 0] width 0 height 0
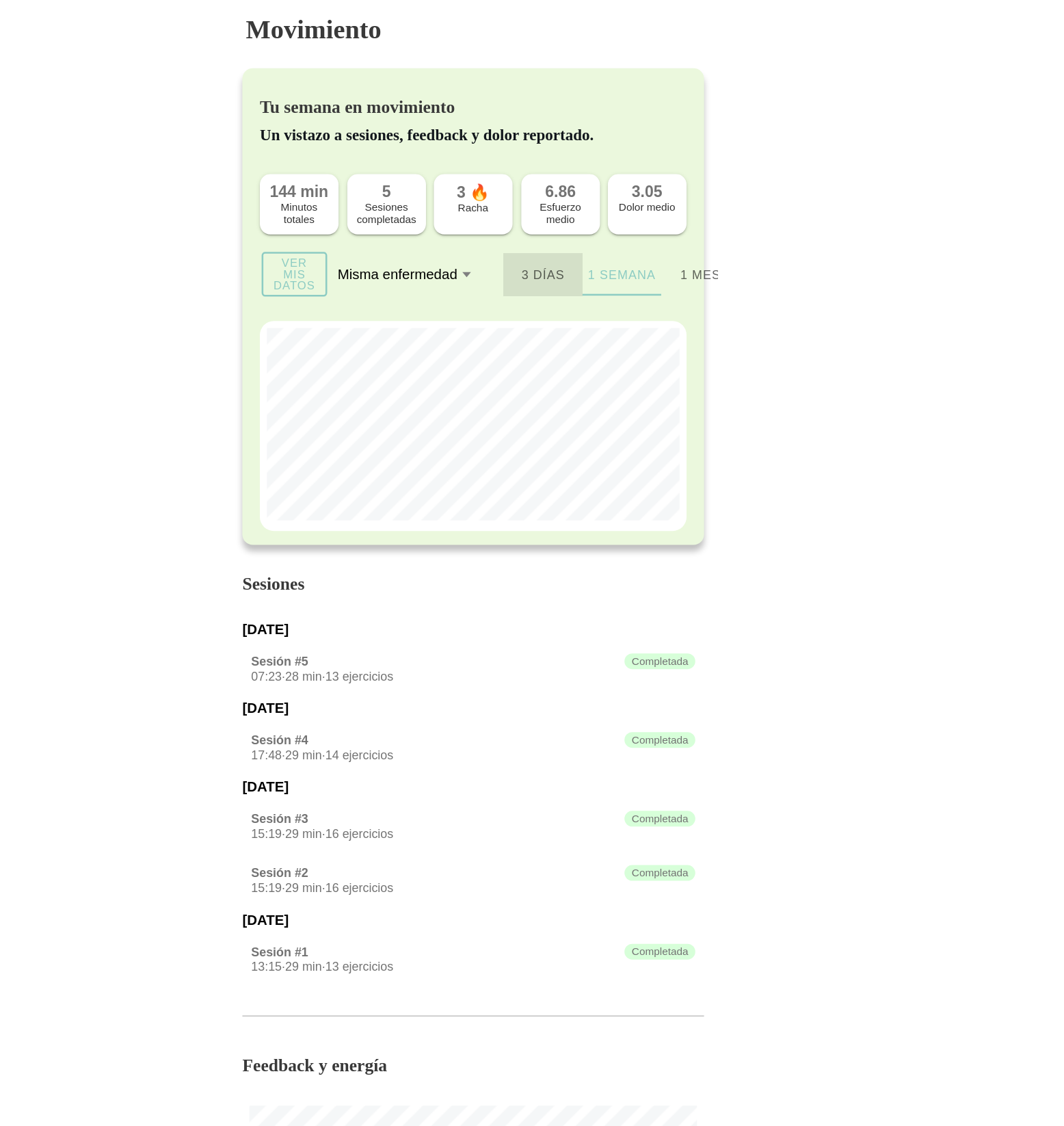
click at [581, 212] on ion-segment-button "3 días" at bounding box center [586, 215] width 62 height 33
click at [637, 212] on ion-segment-button "1 semana" at bounding box center [648, 215] width 62 height 33
click at [722, 212] on ion-segment-button "1 mes" at bounding box center [709, 215] width 62 height 33
click at [594, 222] on ion-segment-button "3 días" at bounding box center [586, 215] width 62 height 33
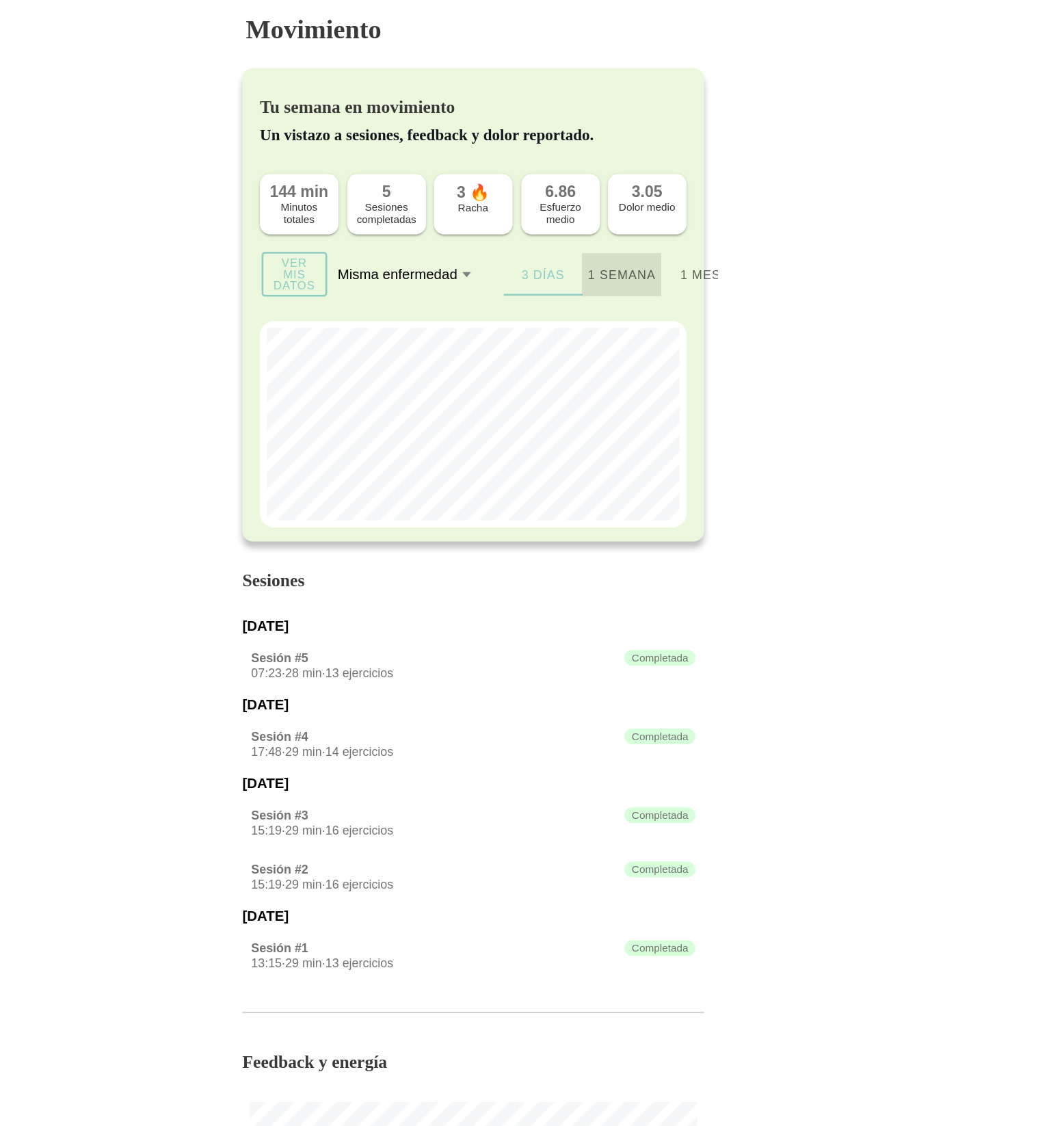
click at [645, 223] on ion-segment-button "1 semana" at bounding box center [648, 215] width 62 height 33
click at [707, 222] on ion-segment-button "1 mes" at bounding box center [709, 215] width 62 height 33
click at [522, 215] on icon at bounding box center [526, 215] width 9 height 11
click at [522, 215] on button "Misma enfermedad" at bounding box center [487, 214] width 123 height 30
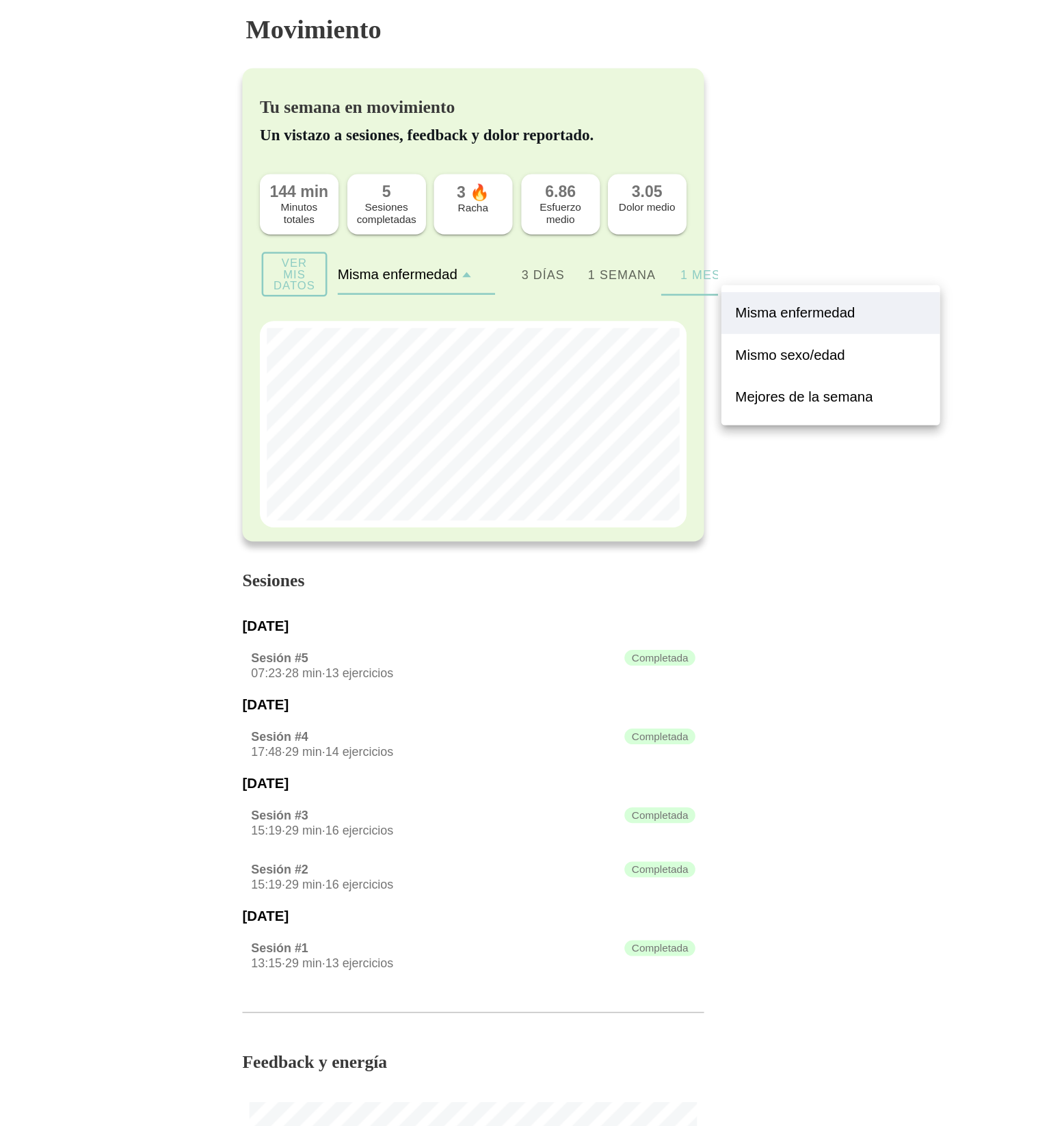
click at [0, 0] on slot "Mejores de la semana" at bounding box center [0, 0] width 0 height 0
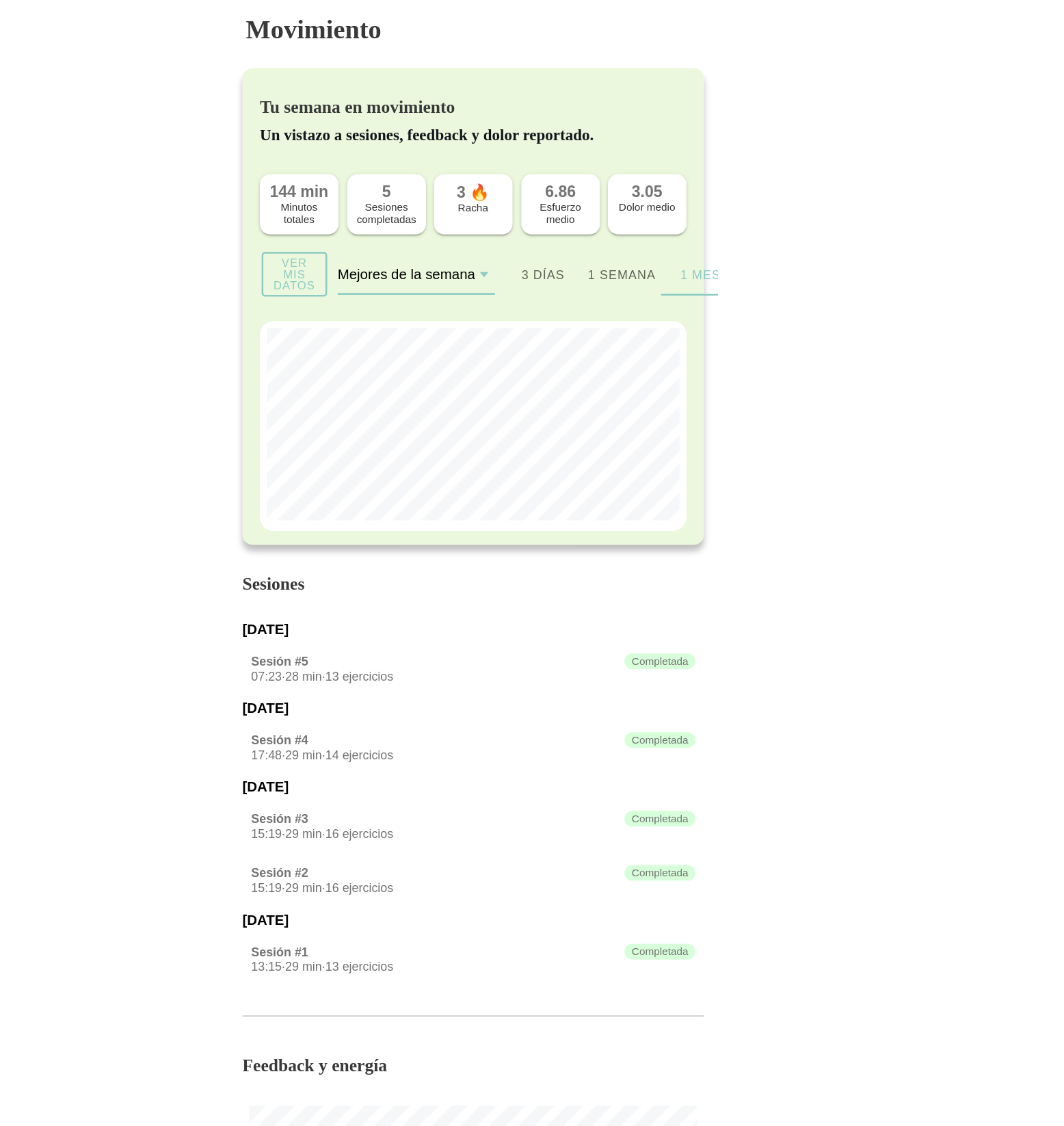
click at [522, 226] on label "Mejores de la semana" at bounding box center [487, 214] width 123 height 30
click at [522, 226] on button "Mejores de la semana" at bounding box center [487, 214] width 123 height 30
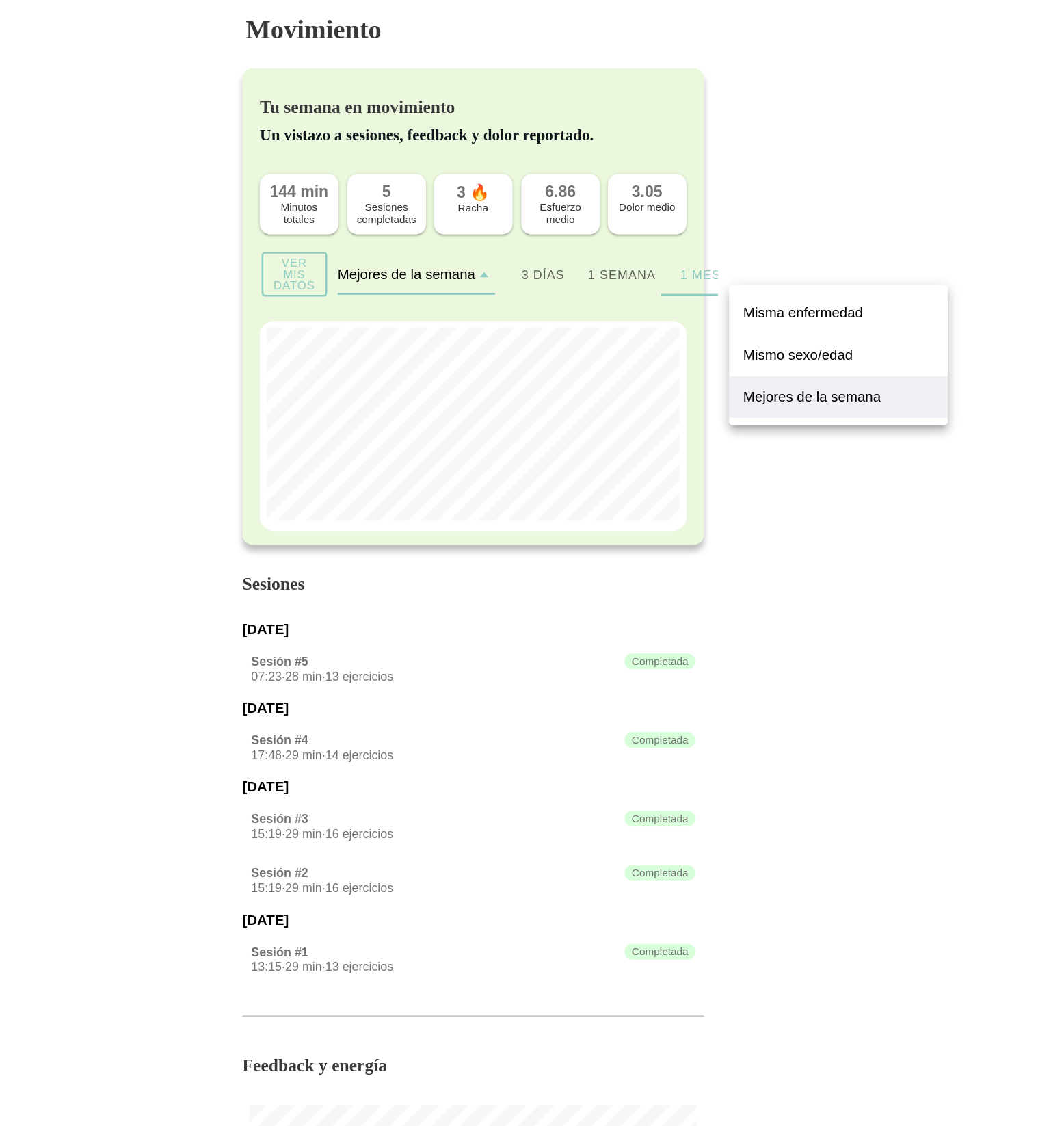
click at [832, 284] on label "Mismo sexo/edad" at bounding box center [818, 278] width 149 height 17
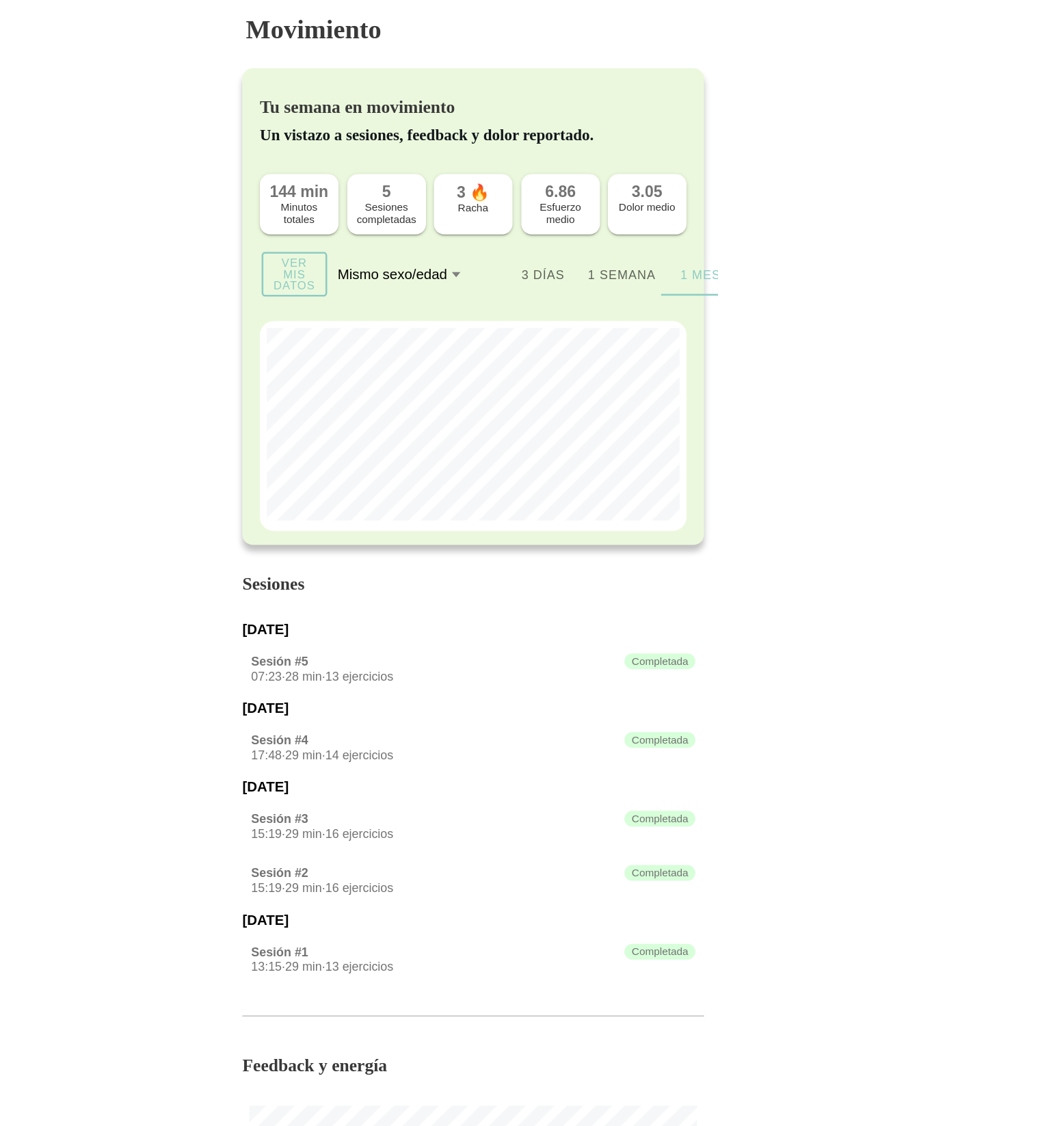
click at [531, 218] on label "Mismo sexo/edad" at bounding box center [487, 214] width 123 height 30
click at [531, 218] on button "Mismo sexo/edad" at bounding box center [487, 214] width 123 height 30
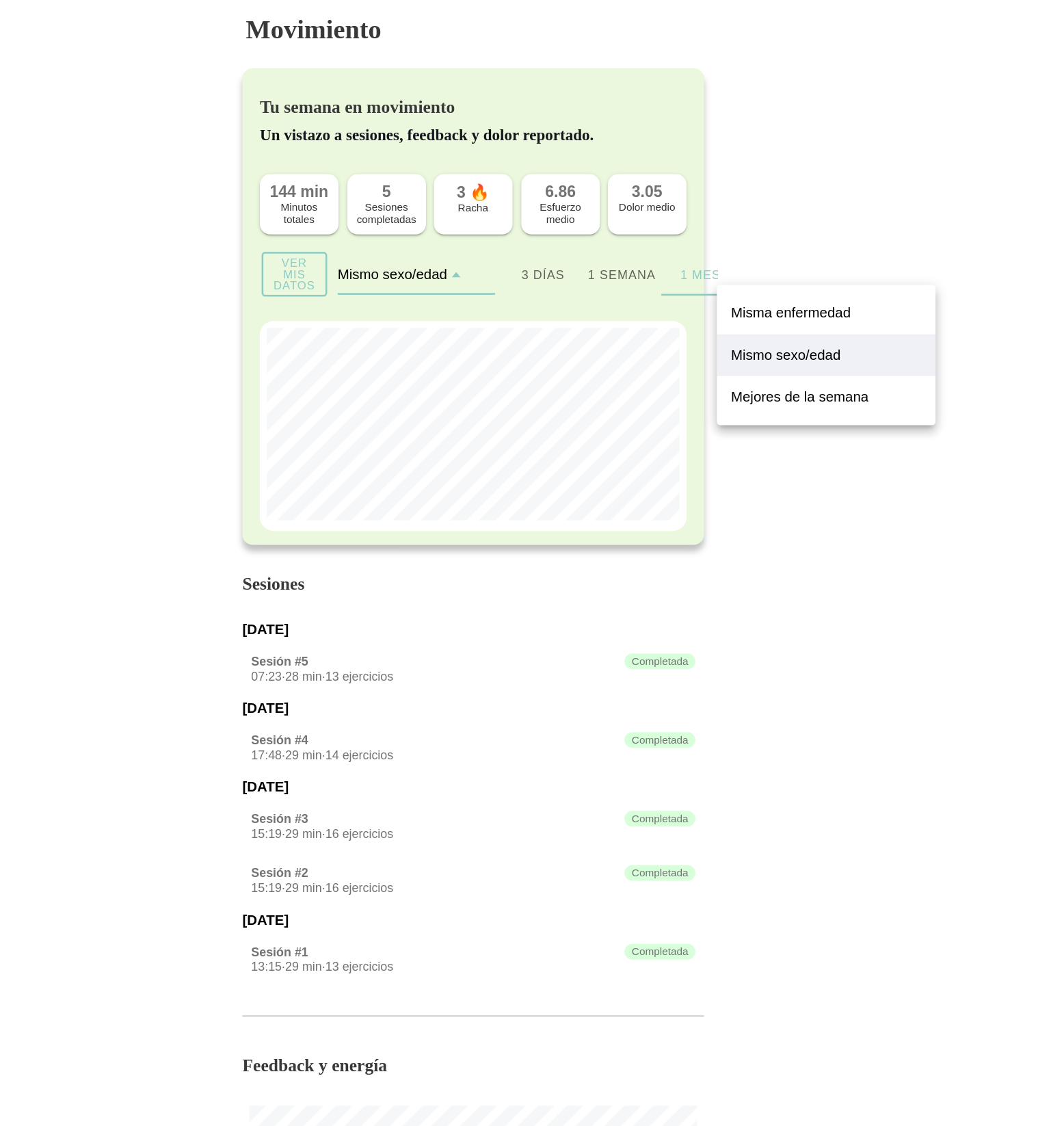
click at [0, 0] on slot "Misma enfermedad" at bounding box center [0, 0] width 0 height 0
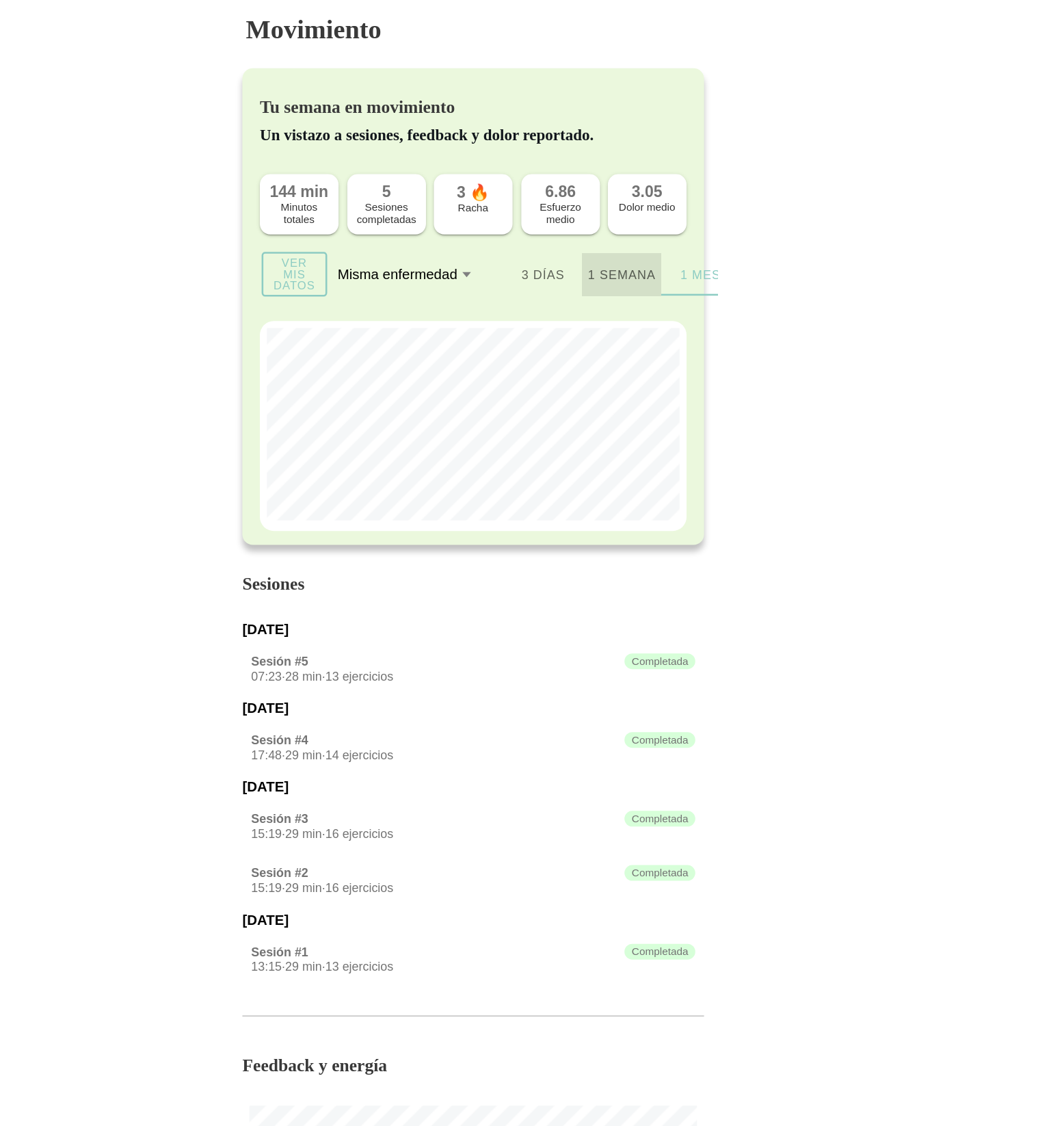
click at [645, 219] on ion-segment-button "1 semana" at bounding box center [648, 215] width 62 height 33
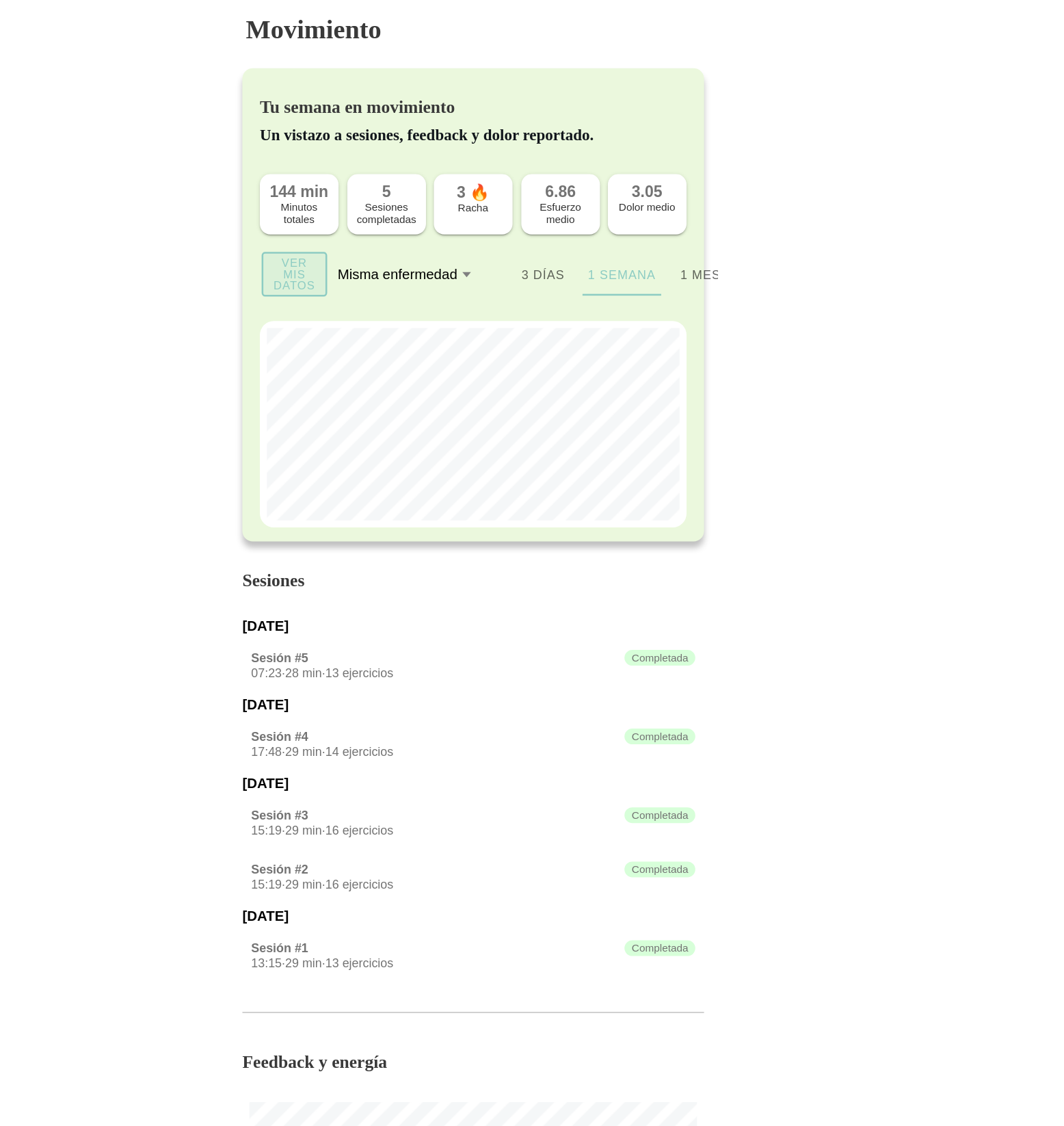
click at [0, 0] on slot "Ver mis datos" at bounding box center [0, 0] width 0 height 0
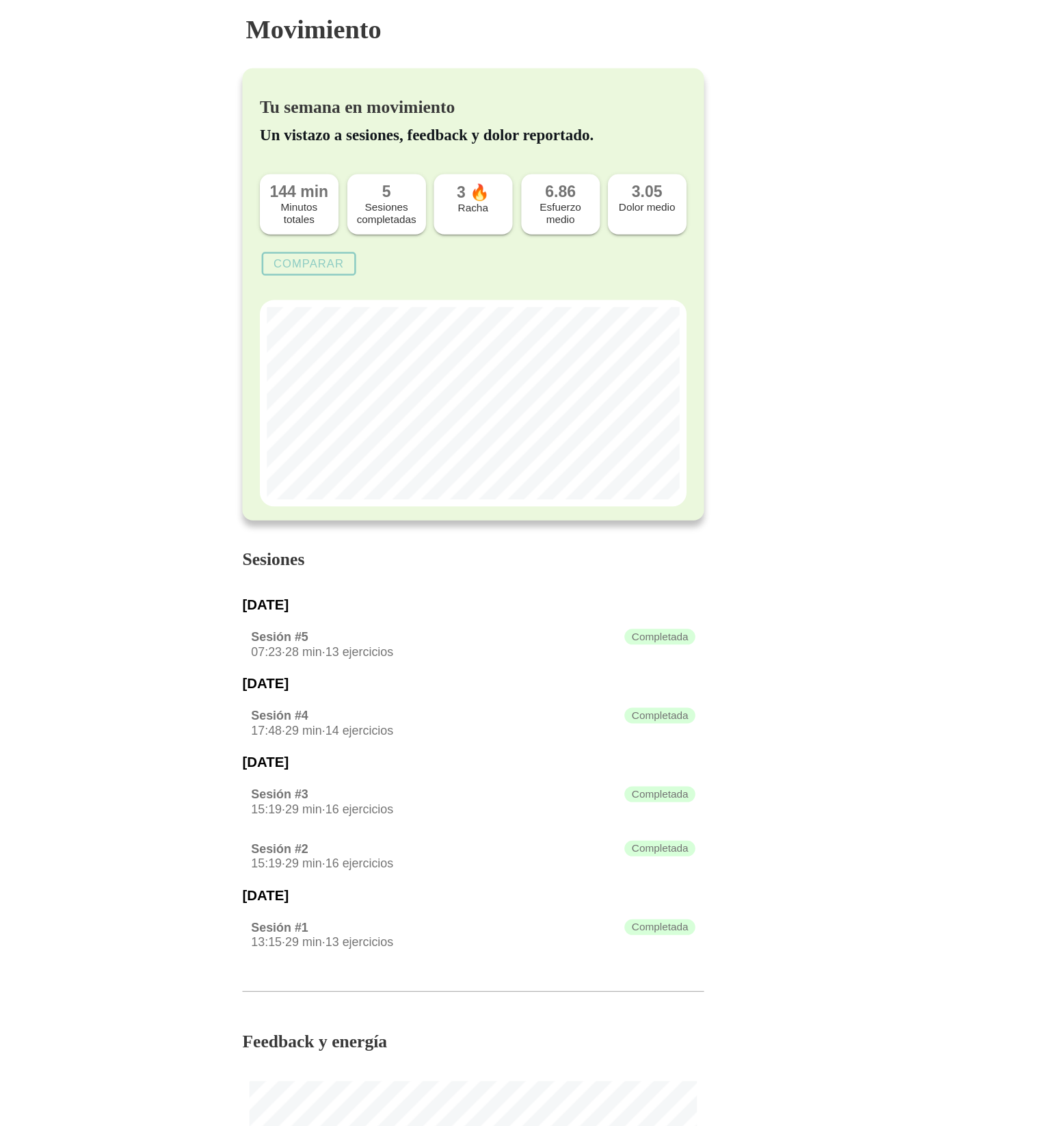
scroll to position [613, 0]
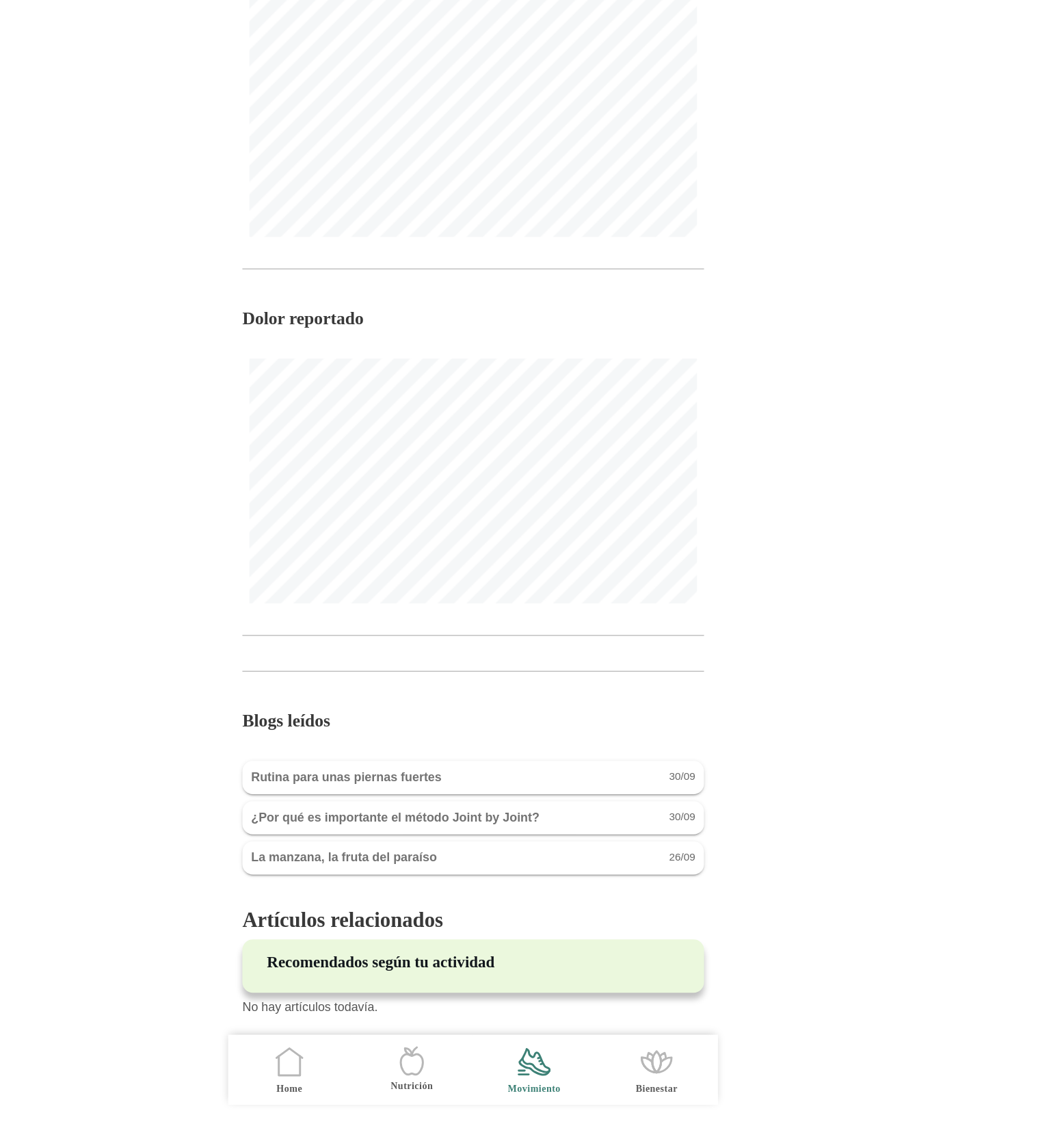
click at [390, 1080] on icon ".cls-1 { stroke-width: 0px; } .cls-1, .cls-2 { fill: none; } .cls-2 { stroke-li…" at bounding box center [388, 1075] width 28 height 28
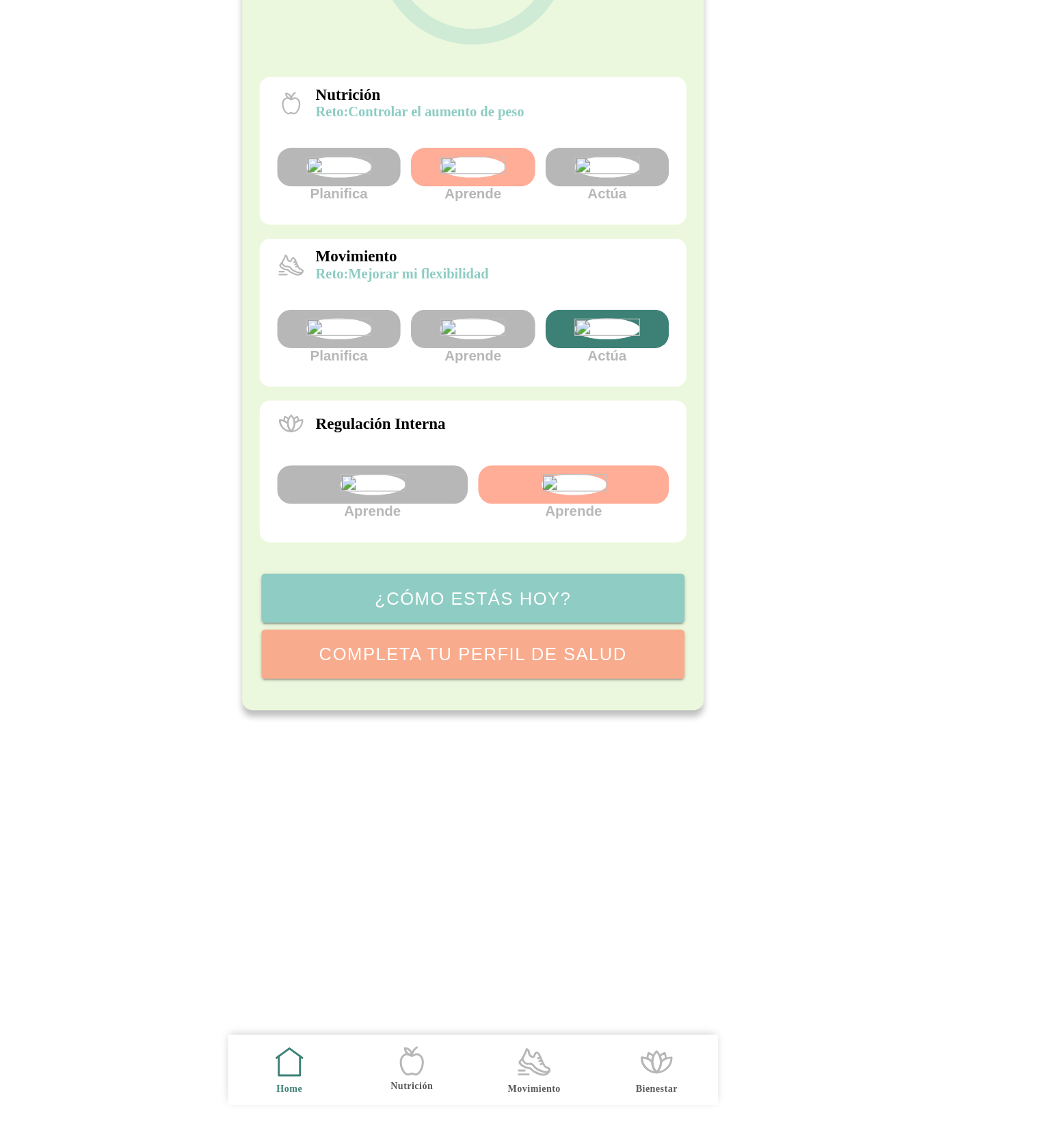
click at [540, 510] on img at bounding box center [532, 502] width 51 height 17
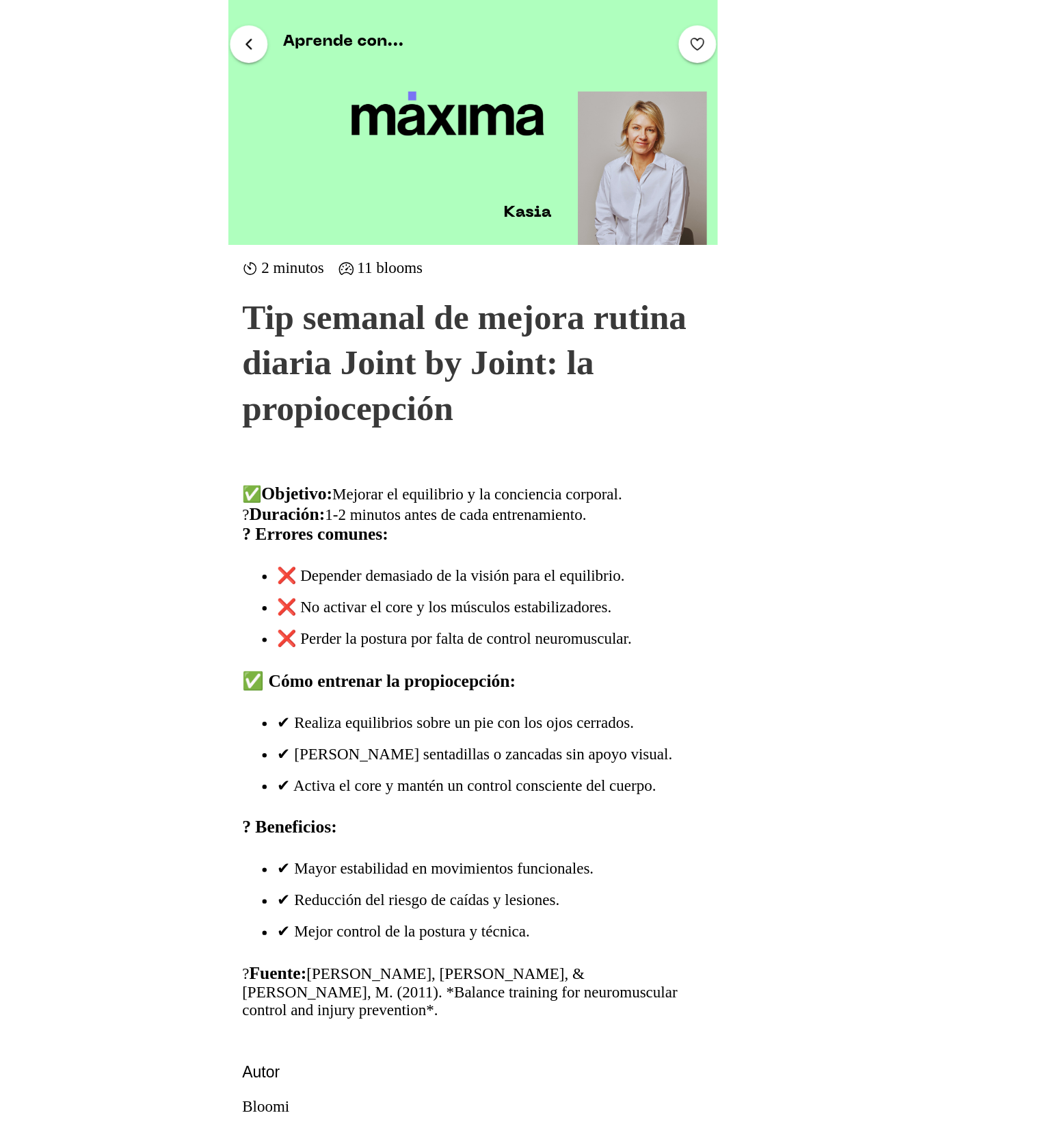
click at [708, 28] on span "button" at bounding box center [707, 34] width 13 height 13
click at [354, 44] on button "button" at bounding box center [357, 34] width 29 height 29
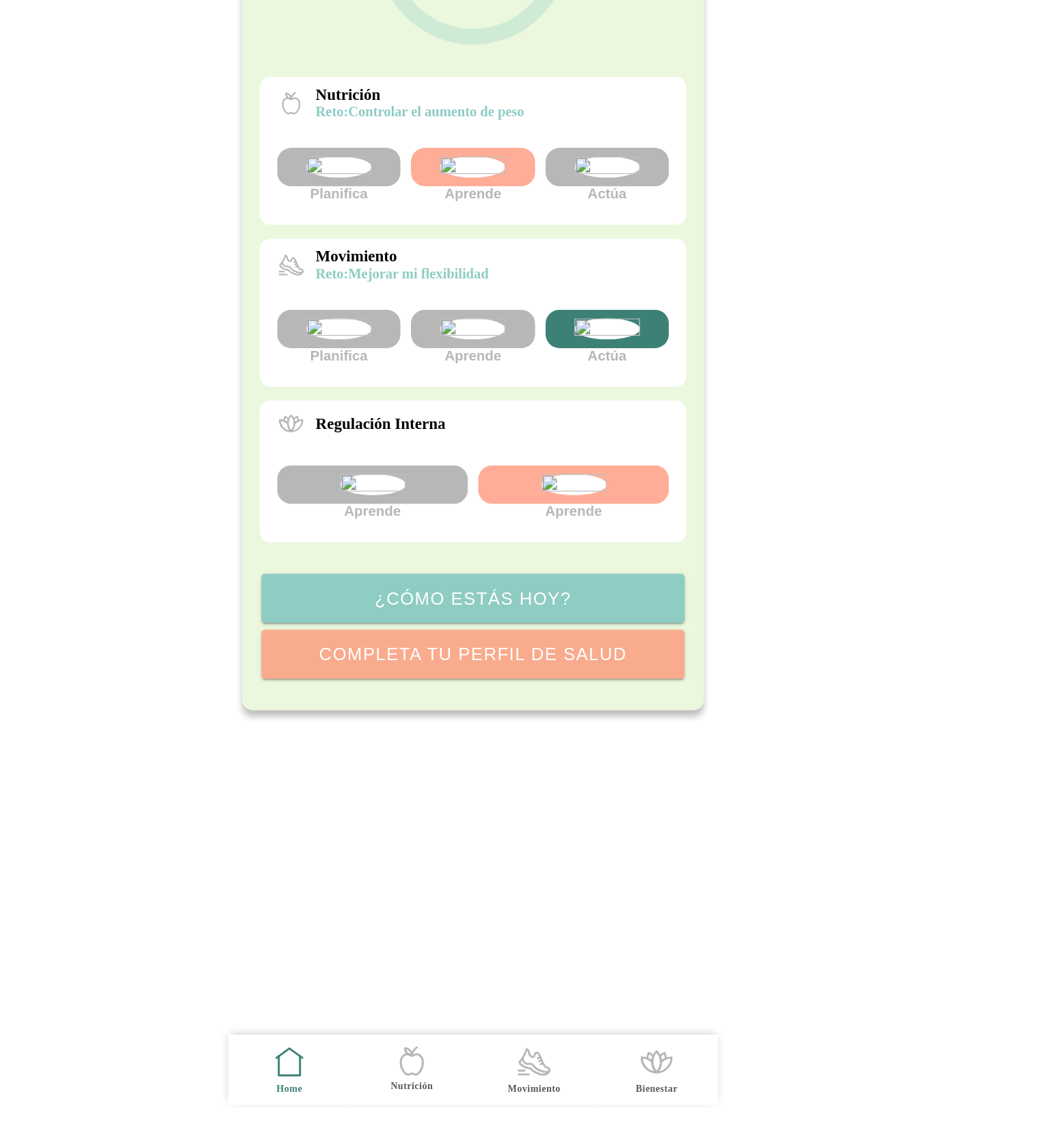
click at [662, 1087] on icon ".cls-1 { stroke-width: 0px; } .cls-1, .cls-2 { fill: none; } .cls-2 { stroke-li…" at bounding box center [674, 1075] width 28 height 28
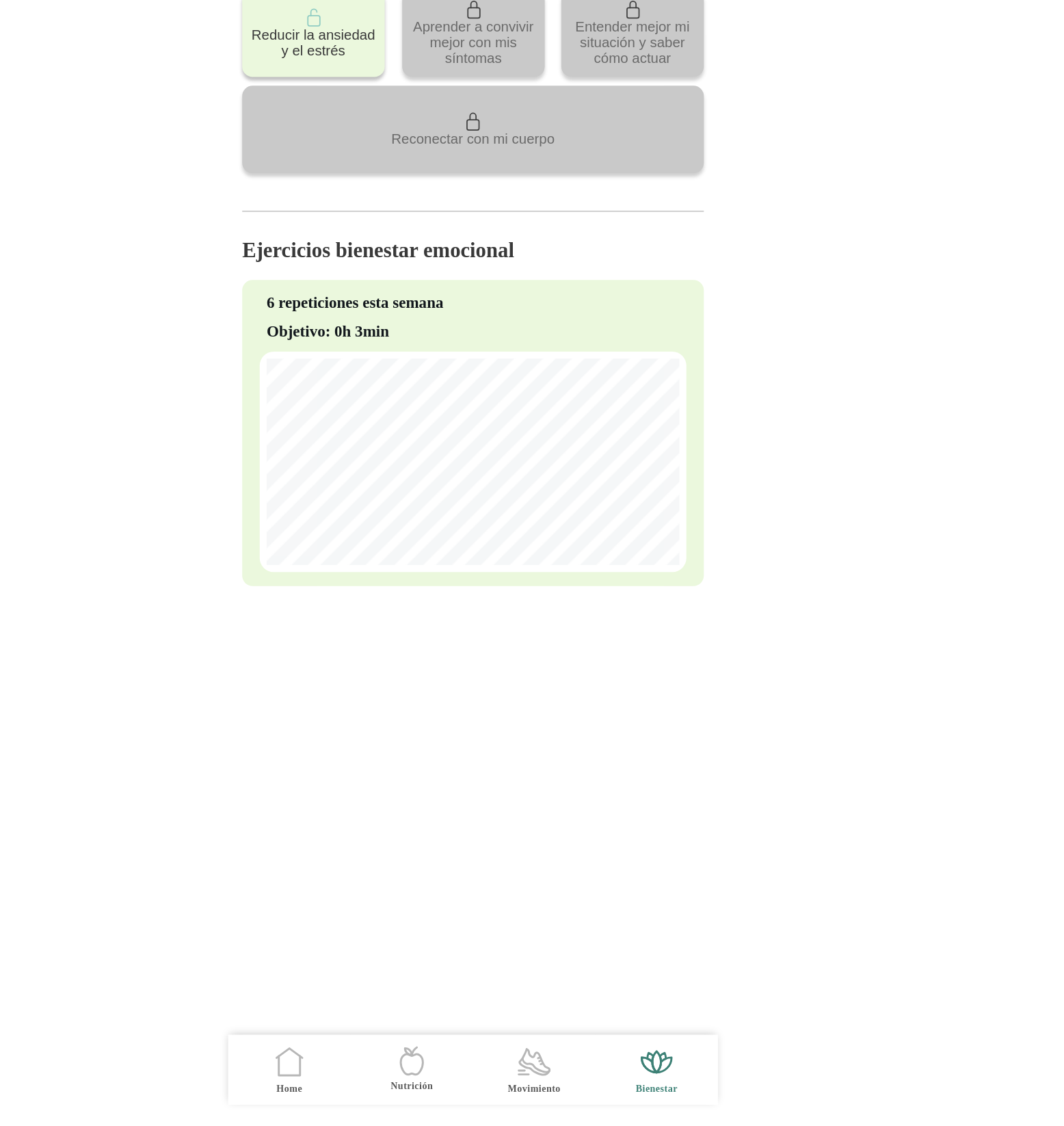
click at [388, 1077] on icon ".cls-1 { stroke-width: 0px; } .cls-1, .cls-2 { fill: none; } .cls-2 { stroke-li…" at bounding box center [388, 1075] width 28 height 28
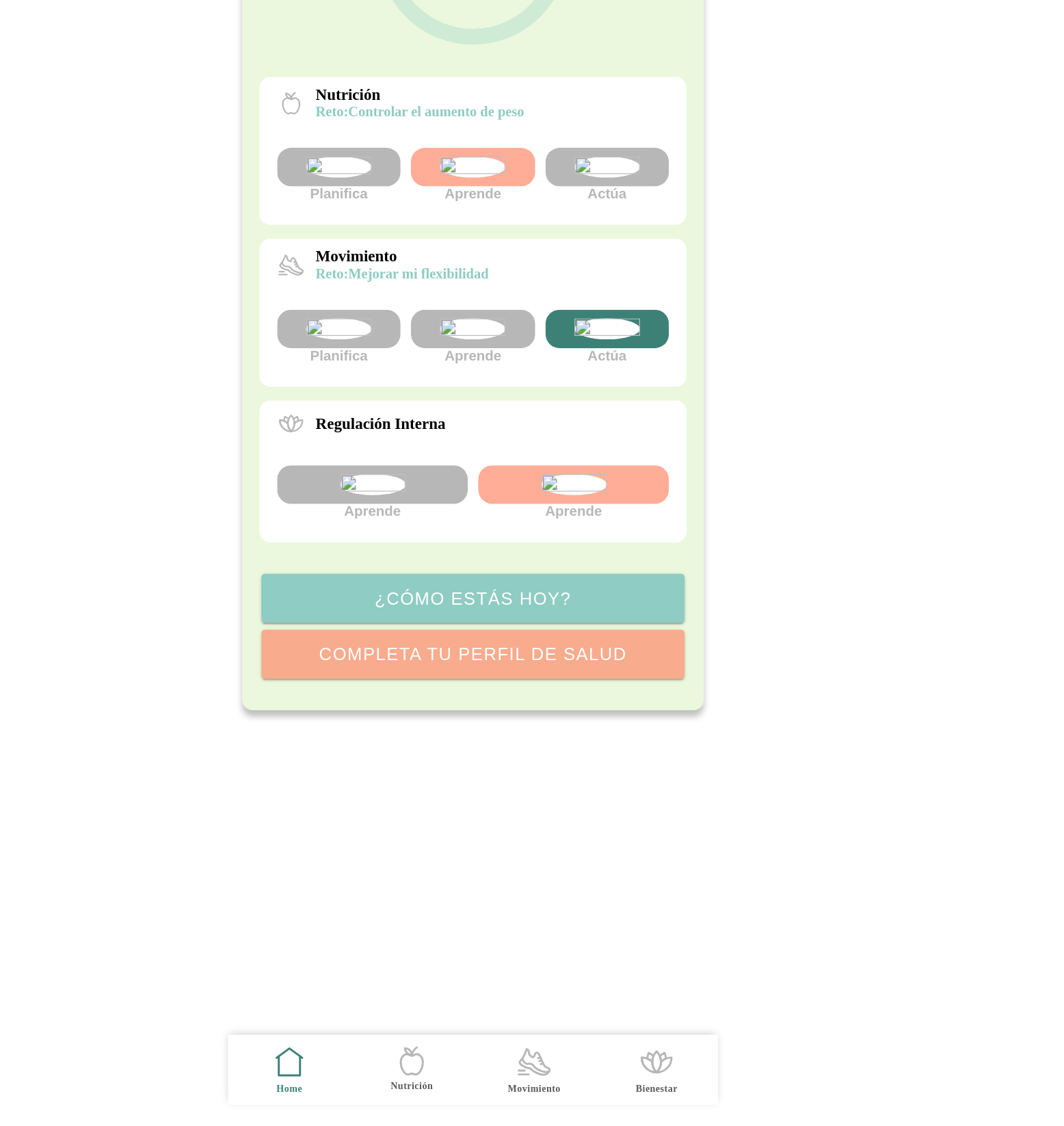
click at [473, 631] on img at bounding box center [454, 624] width 51 height 17
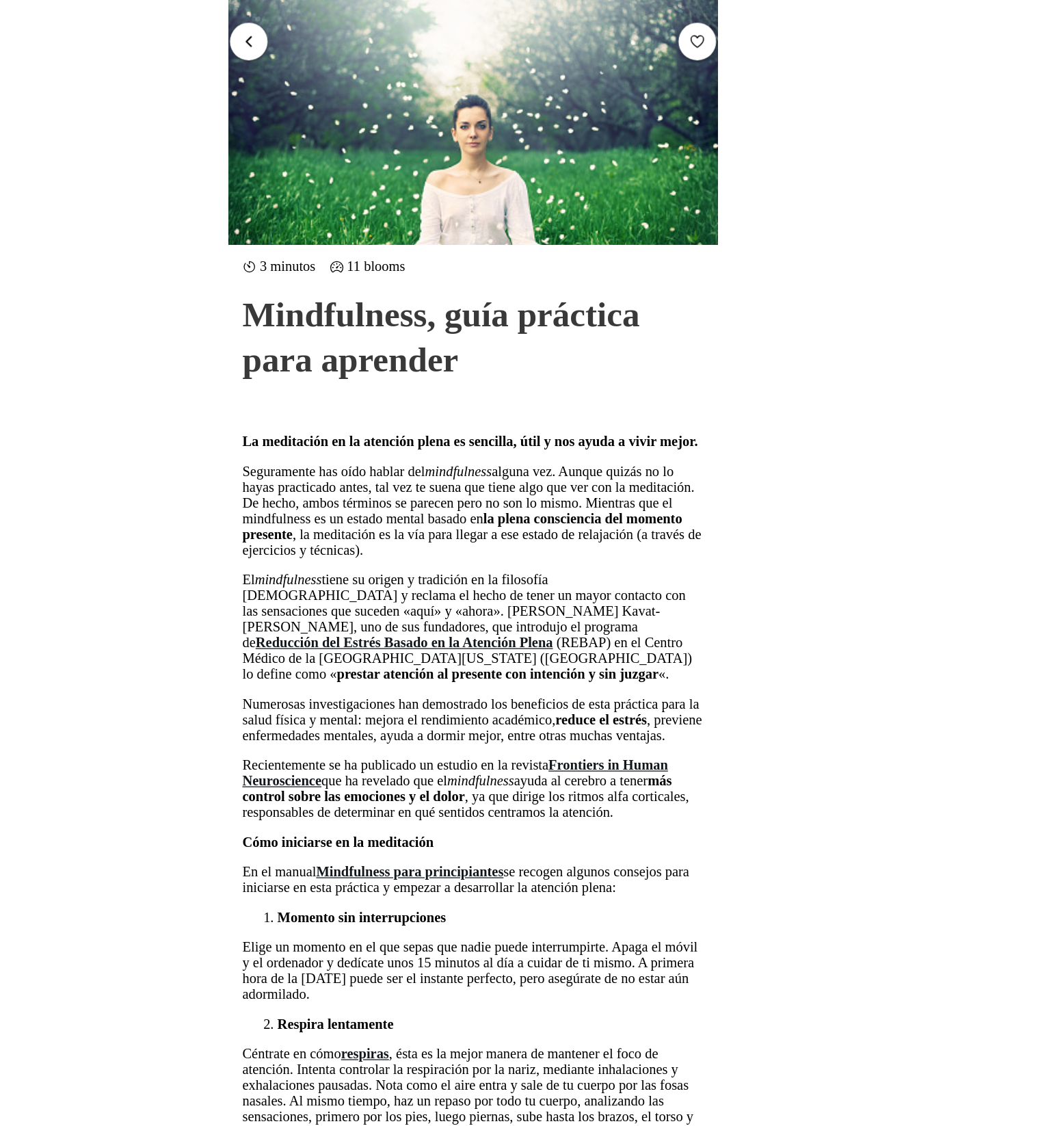
click at [710, 31] on span "button" at bounding box center [707, 32] width 13 height 13
click at [362, 43] on button "button" at bounding box center [357, 32] width 29 height 29
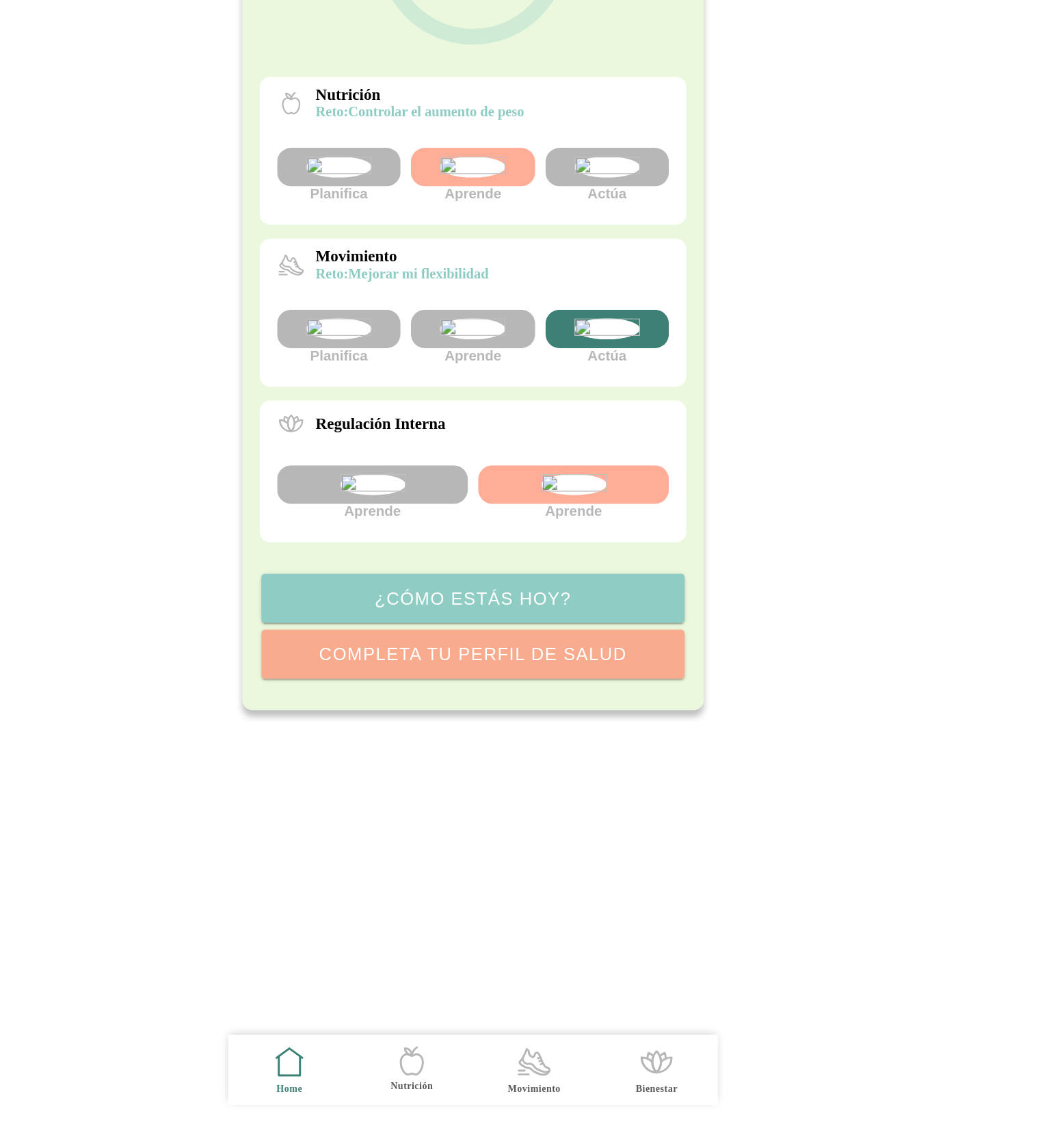
click at [680, 1081] on icon at bounding box center [681, 1077] width 12 height 12
